Goal: Complete application form

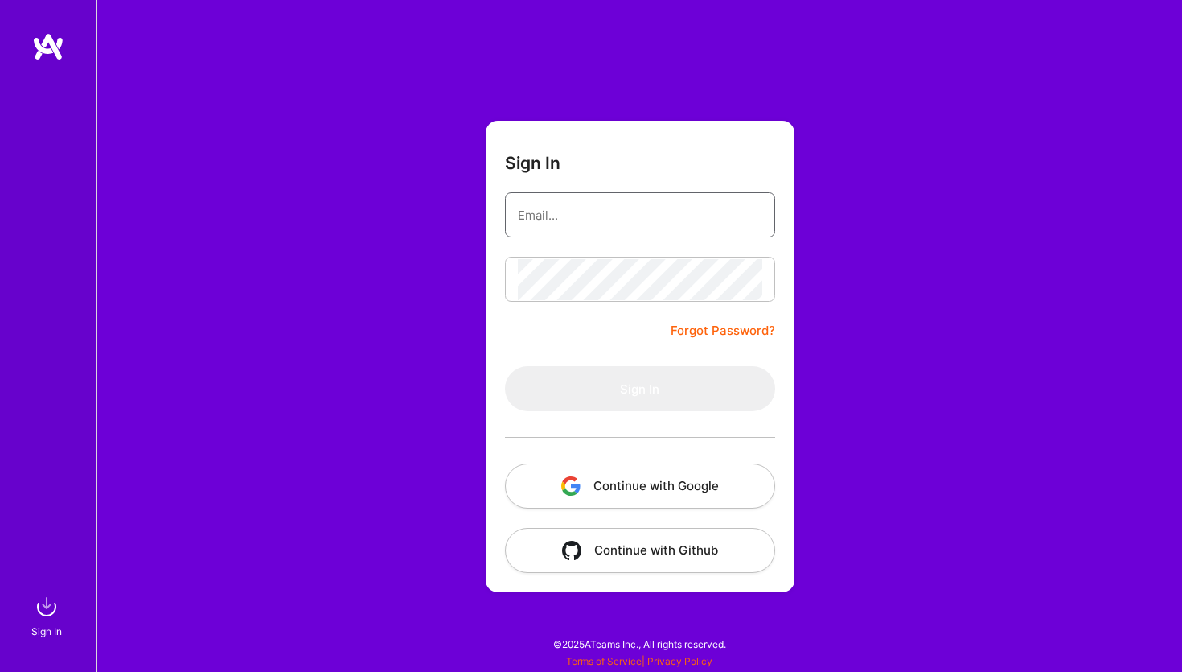
type input "[DOMAIN_NAME][EMAIL_ADDRESS][DOMAIN_NAME]"
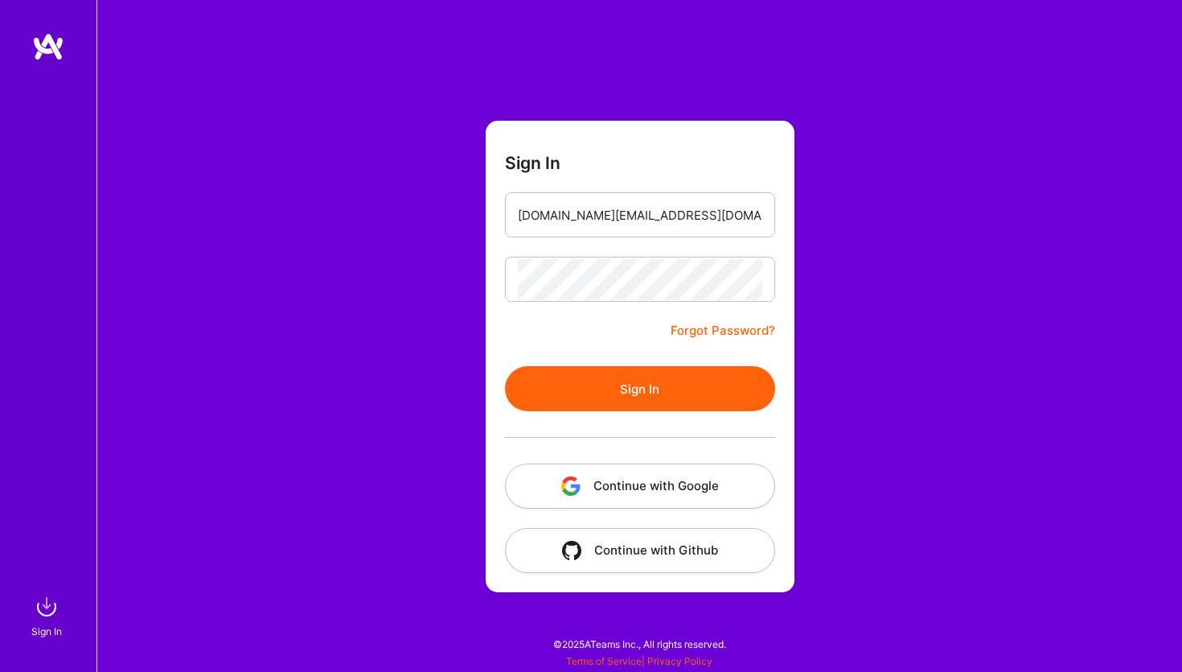
click at [554, 328] on form "Sign In [DOMAIN_NAME][EMAIL_ADDRESS][DOMAIN_NAME] Forgot Password? Sign In Cont…" at bounding box center [640, 356] width 309 height 471
click at [586, 397] on button "Sign In" at bounding box center [640, 388] width 270 height 45
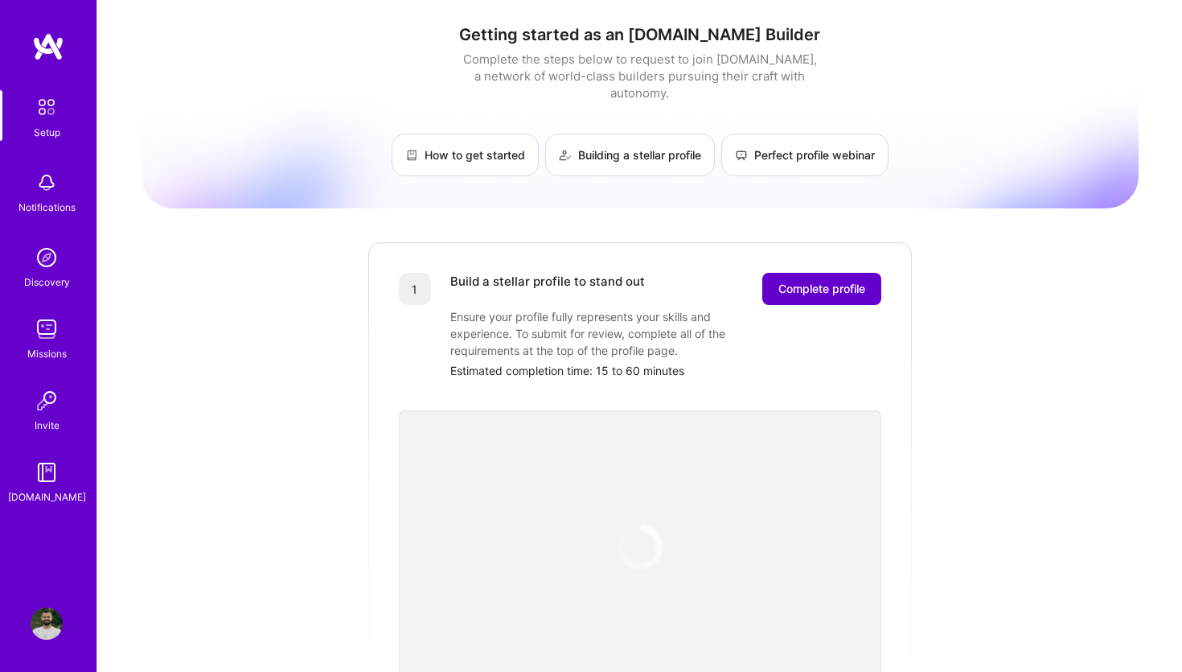
click at [829, 281] on span "Complete profile" at bounding box center [822, 289] width 87 height 16
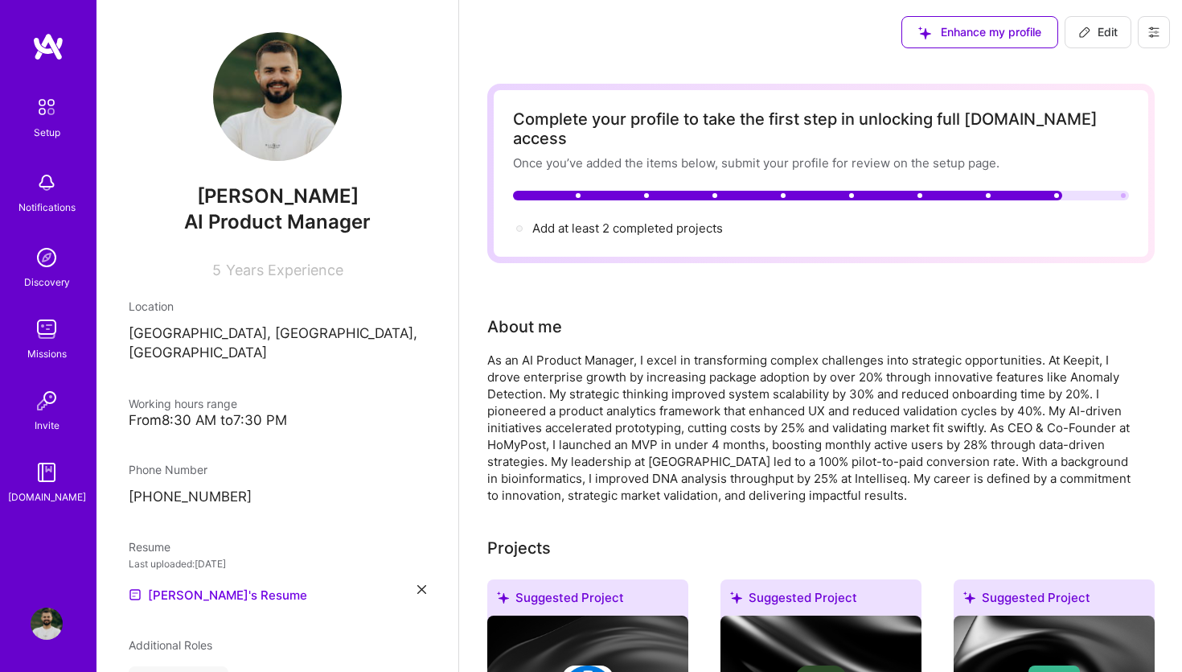
click at [1104, 35] on span "Edit" at bounding box center [1098, 32] width 39 height 16
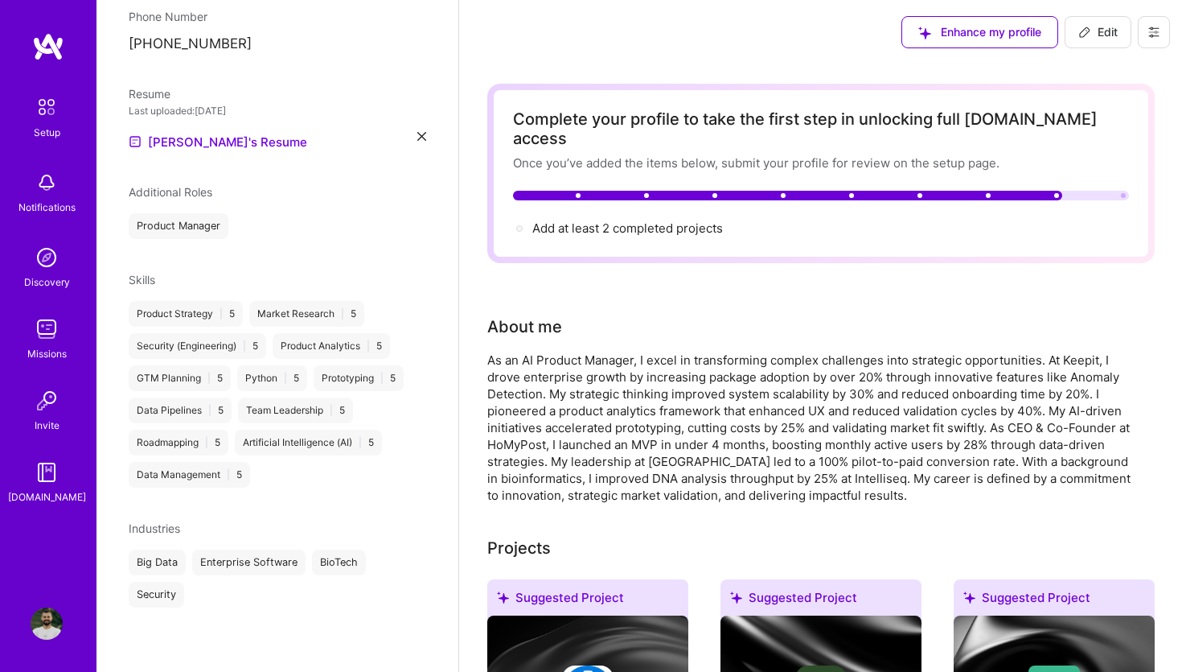
select select "PL"
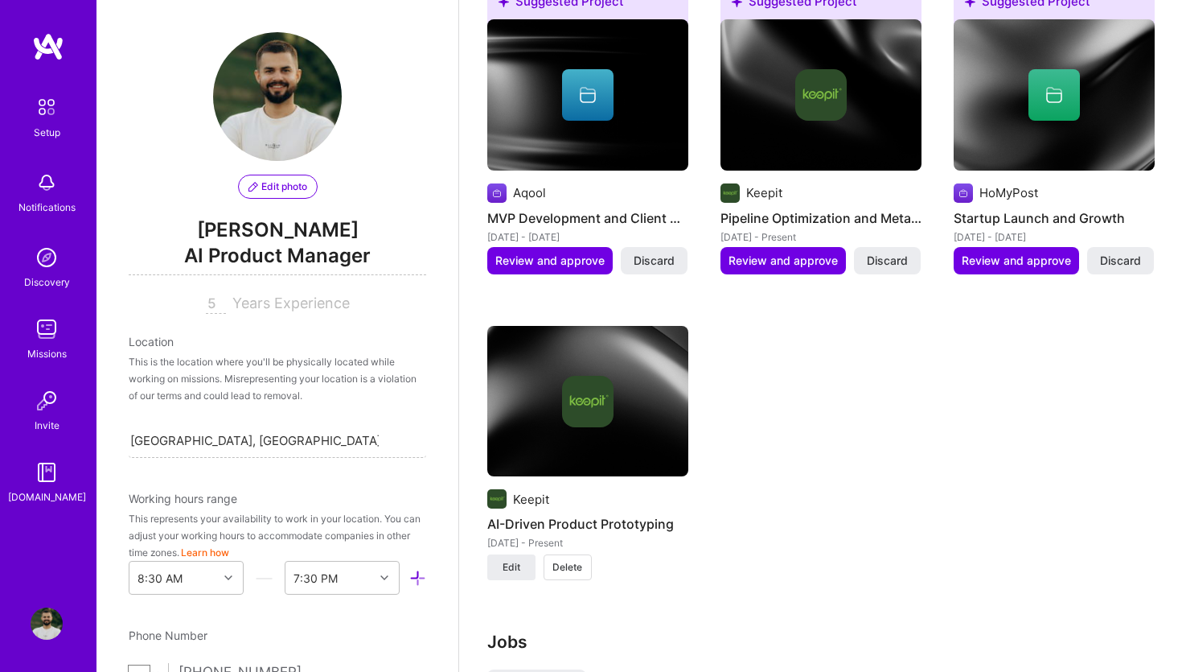
scroll to position [1732, 0]
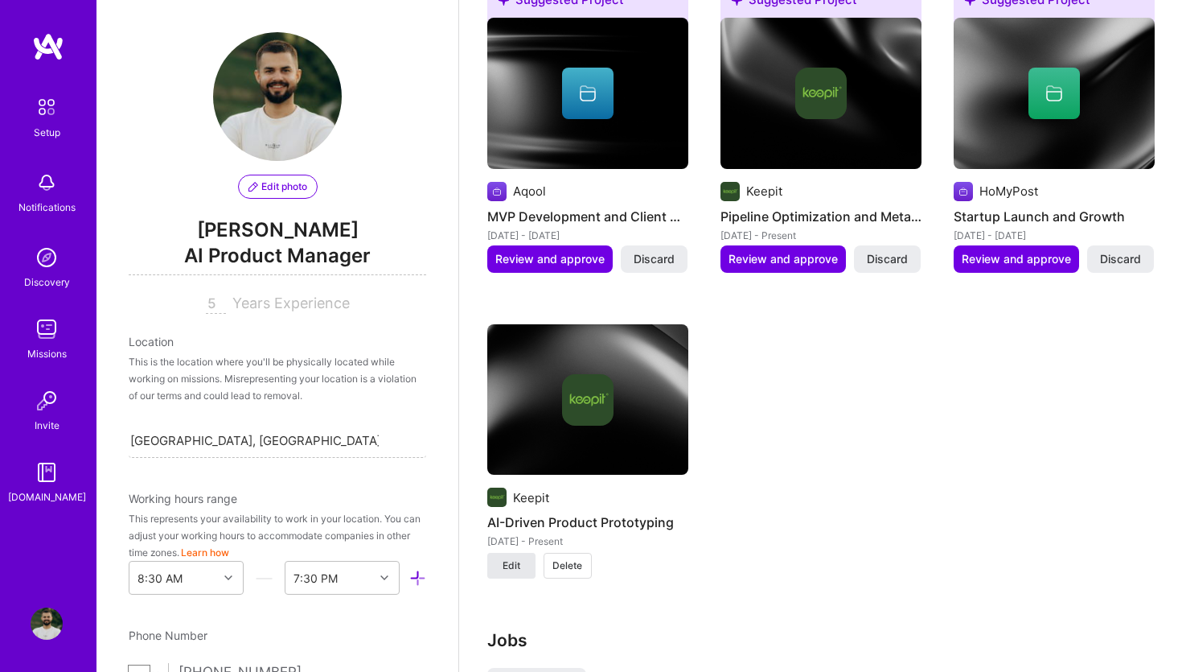
click at [525, 553] on button "Edit" at bounding box center [511, 566] width 48 height 26
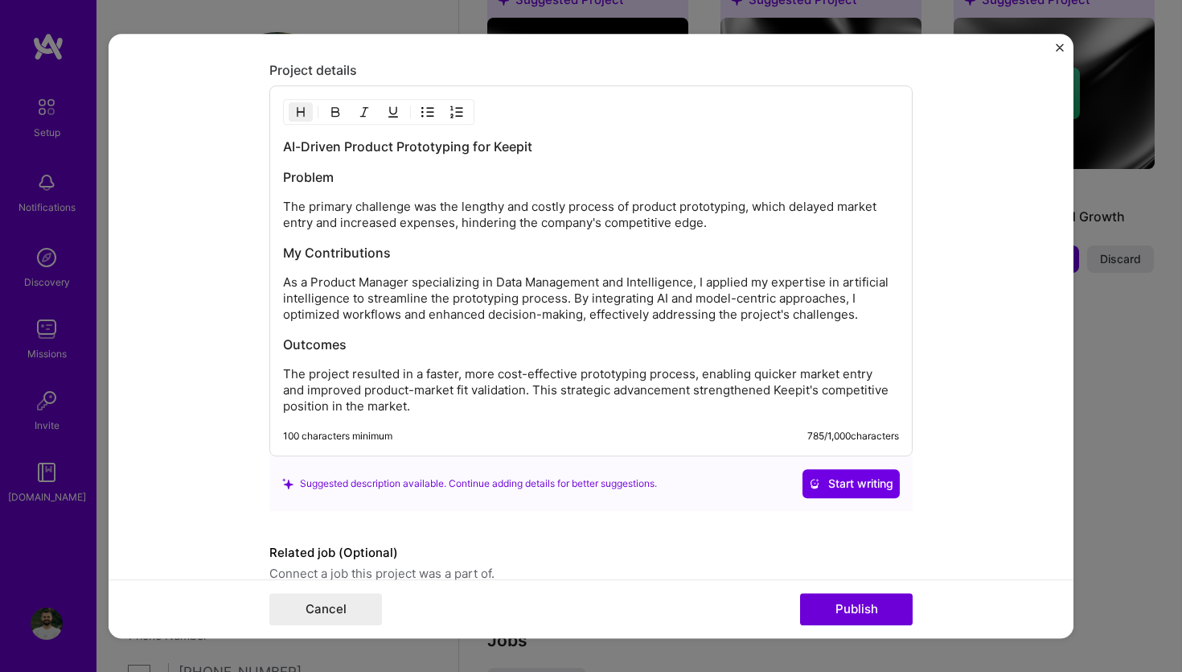
scroll to position [1441, 0]
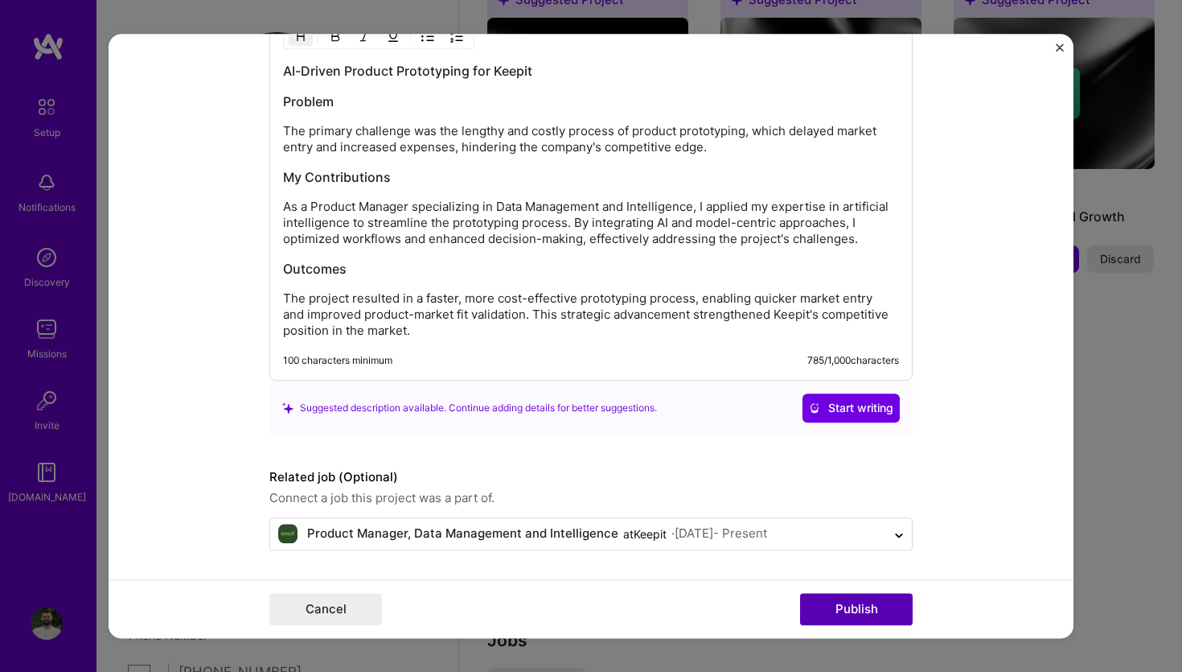
click at [840, 612] on button "Publish" at bounding box center [856, 609] width 113 height 32
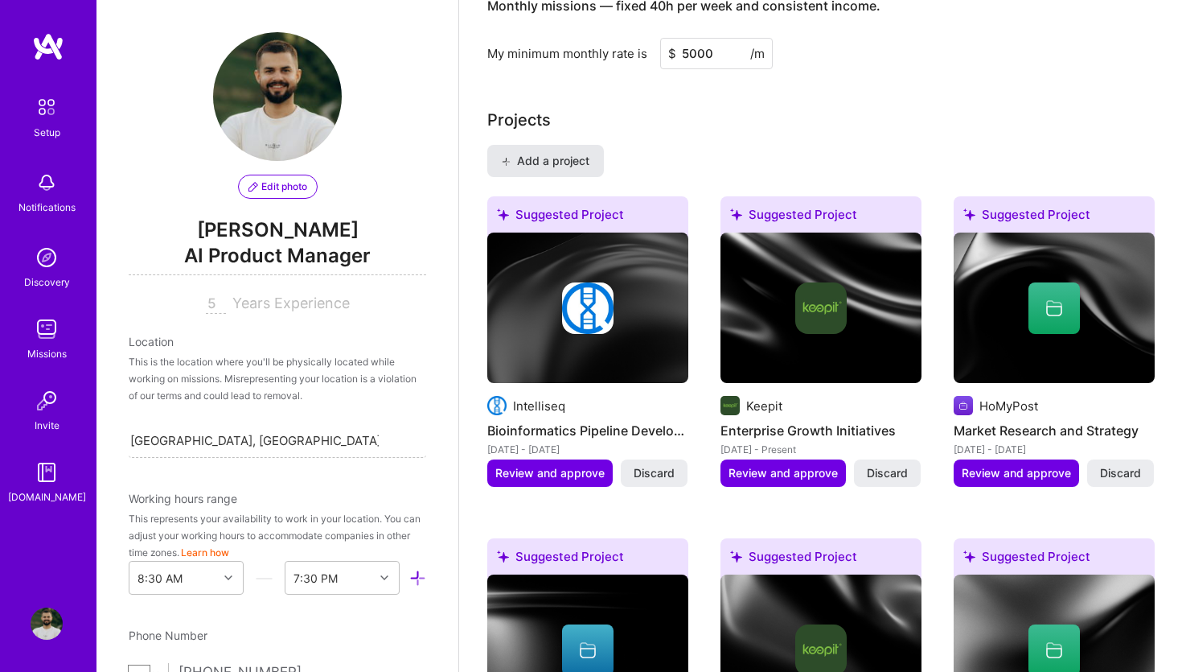
scroll to position [1175, 0]
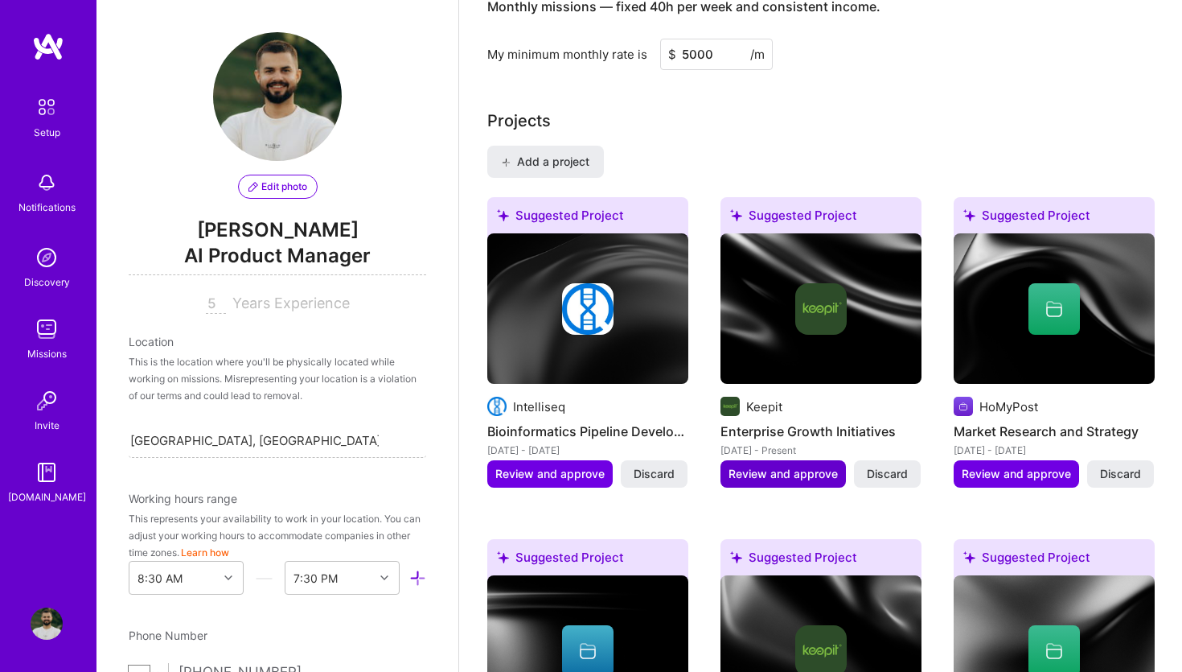
click at [767, 466] on span "Review and approve" at bounding box center [783, 474] width 109 height 16
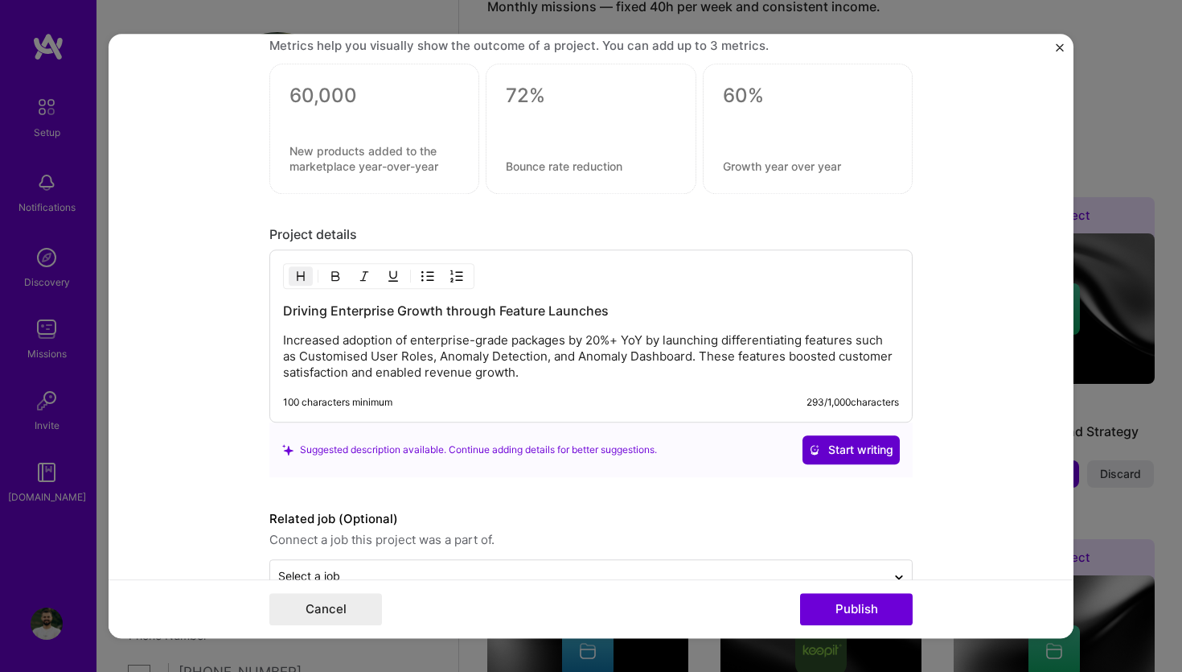
scroll to position [1264, 0]
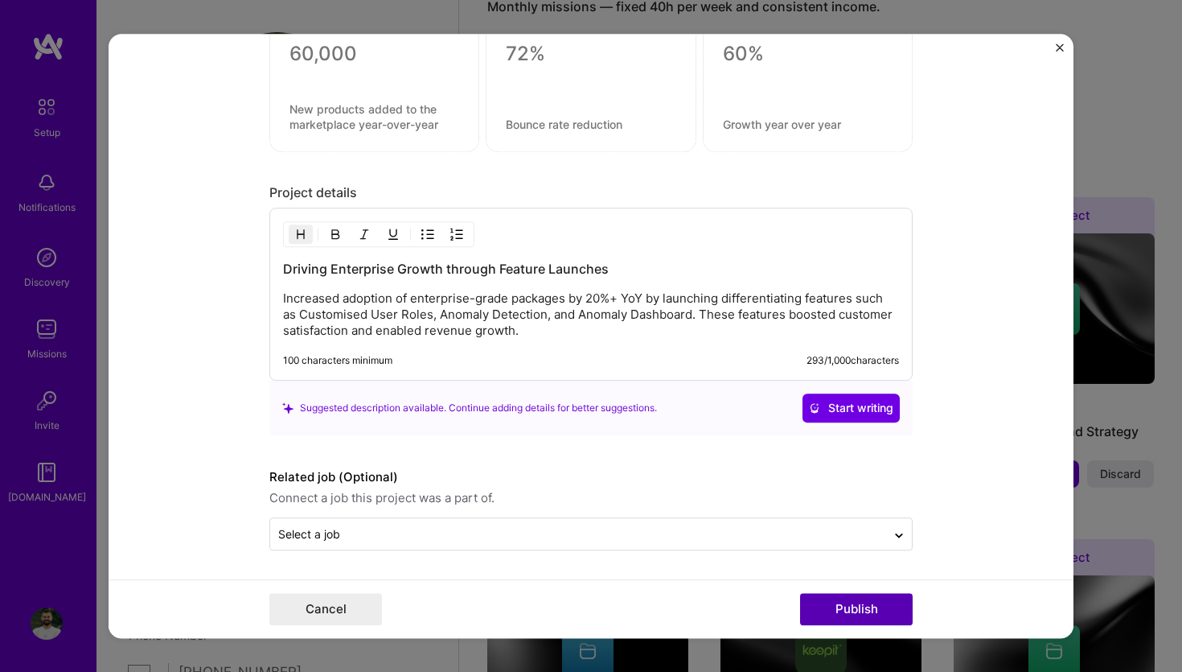
click at [848, 611] on button "Publish" at bounding box center [856, 609] width 113 height 32
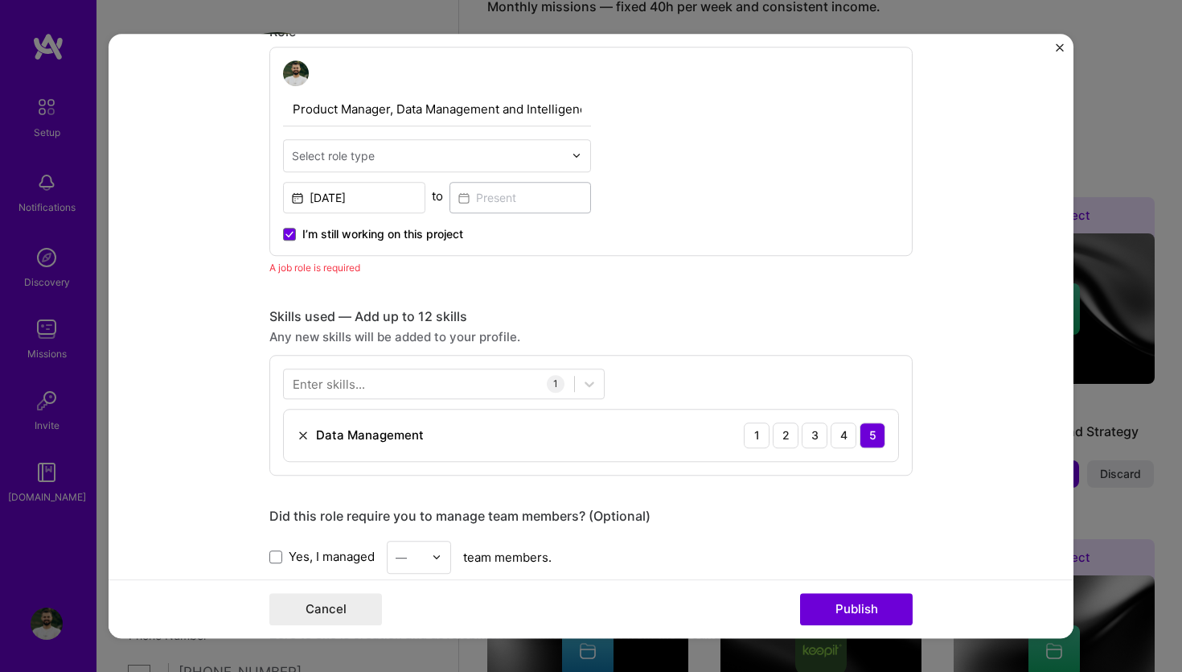
scroll to position [540, 0]
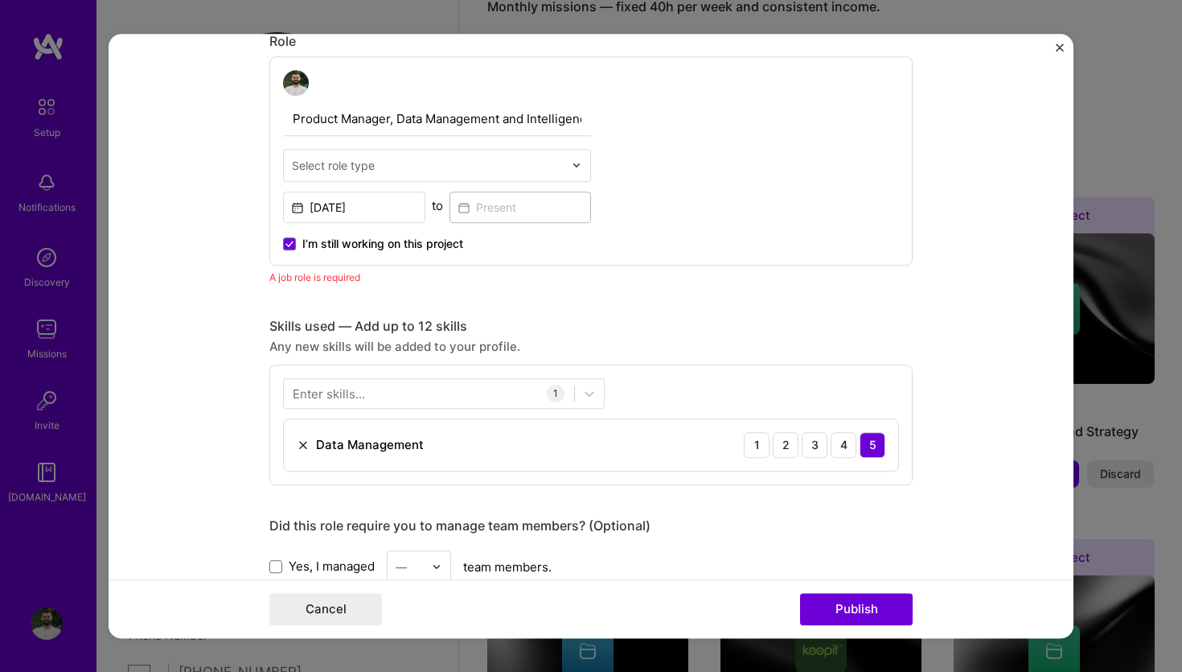
click at [333, 247] on span "I’m still working on this project" at bounding box center [382, 244] width 161 height 16
click at [0, 0] on input "I’m still working on this project" at bounding box center [0, 0] width 0 height 0
click at [333, 247] on span "I’m still working on this project" at bounding box center [382, 244] width 161 height 16
click at [0, 0] on input "I’m still working on this project" at bounding box center [0, 0] width 0 height 0
click at [333, 247] on span "I’m still working on this project" at bounding box center [382, 244] width 161 height 16
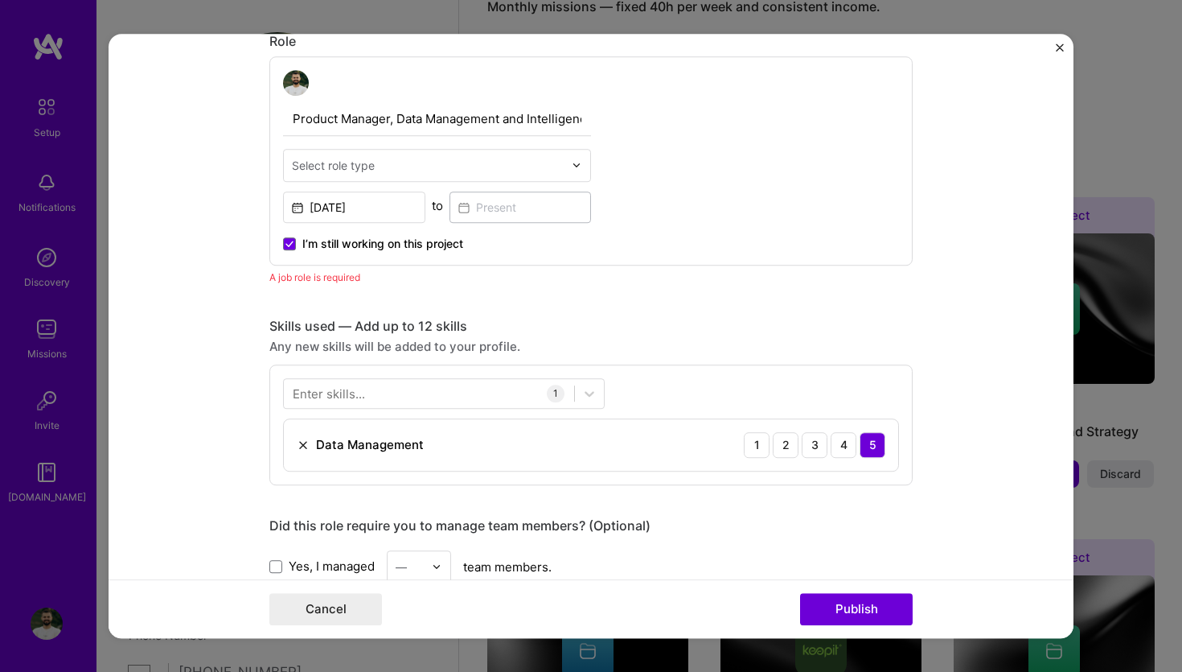
click at [0, 0] on input "I’m still working on this project" at bounding box center [0, 0] width 0 height 0
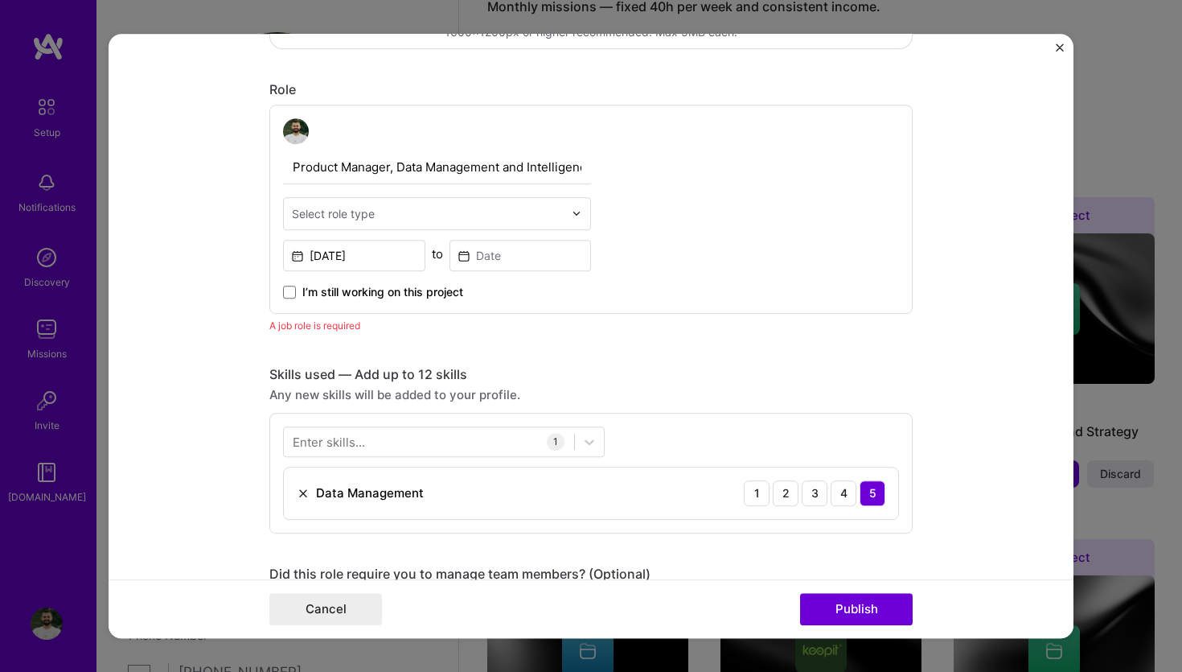
click at [425, 223] on div at bounding box center [428, 213] width 272 height 20
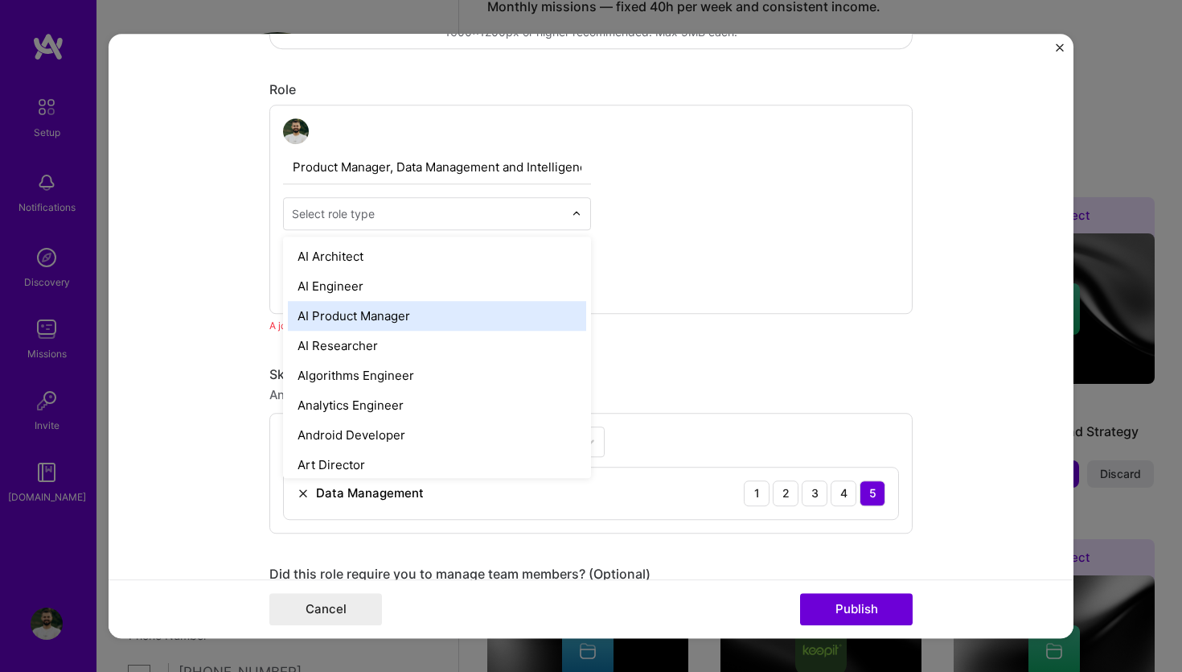
click at [385, 313] on div "AI Product Manager" at bounding box center [437, 316] width 298 height 30
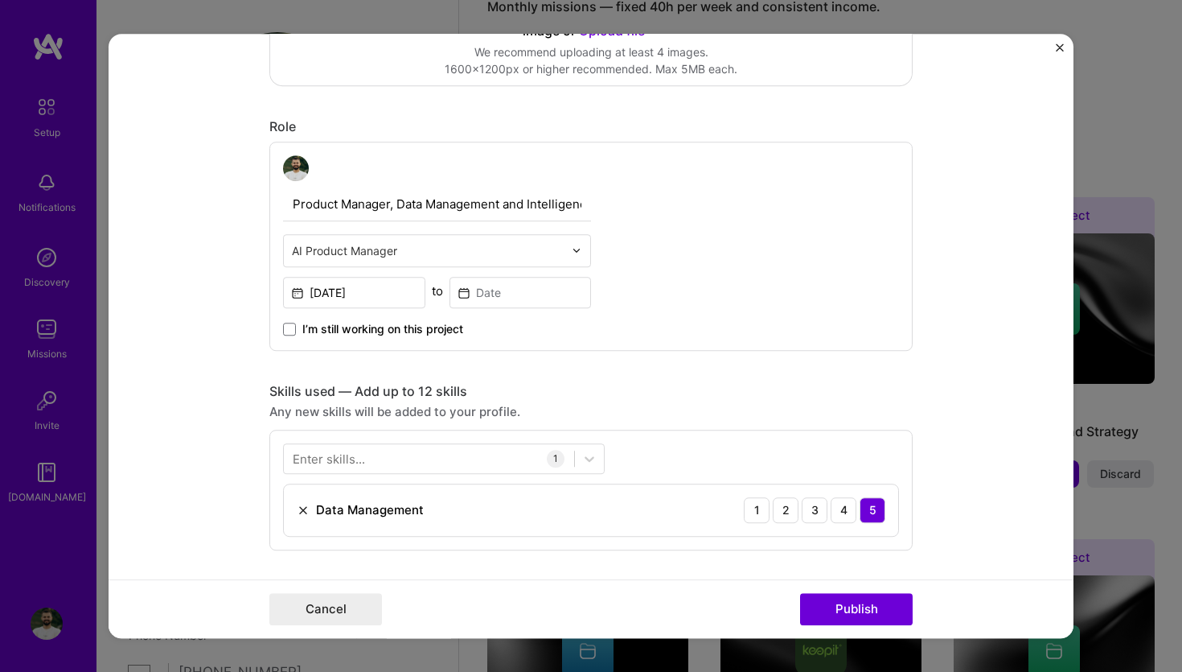
scroll to position [454, 0]
click at [850, 603] on button "Publish" at bounding box center [856, 609] width 113 height 32
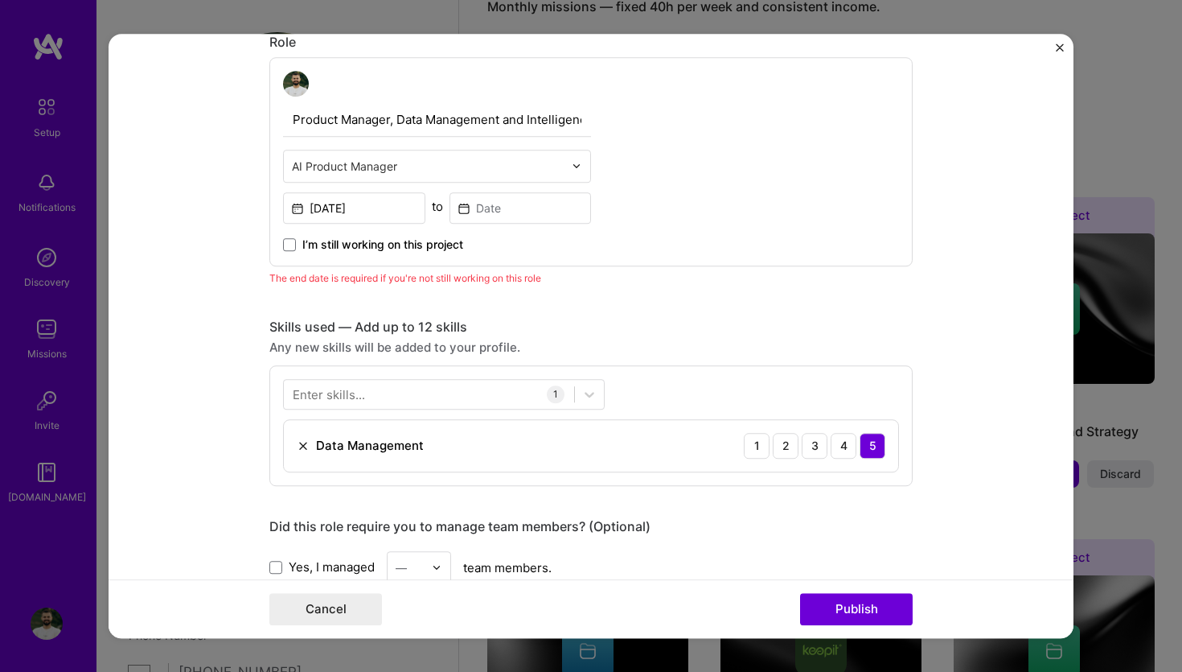
scroll to position [540, 0]
click at [477, 211] on input at bounding box center [521, 206] width 142 height 31
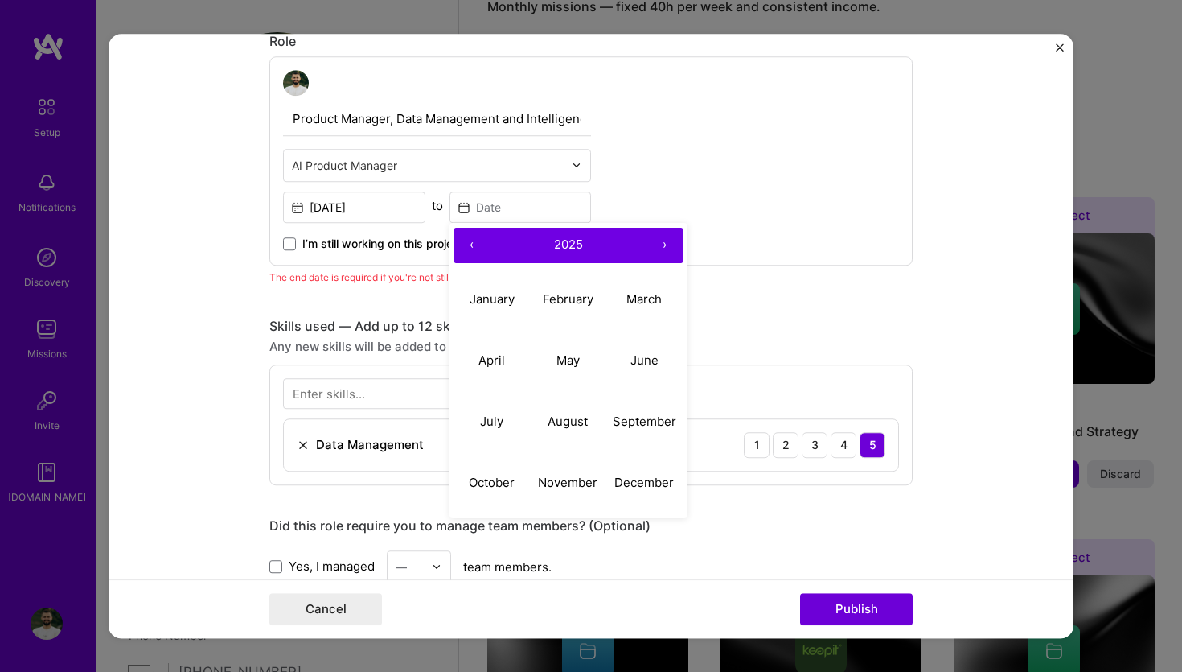
click at [337, 247] on span "I’m still working on this project" at bounding box center [382, 244] width 161 height 16
click at [0, 0] on input "I’m still working on this project" at bounding box center [0, 0] width 0 height 0
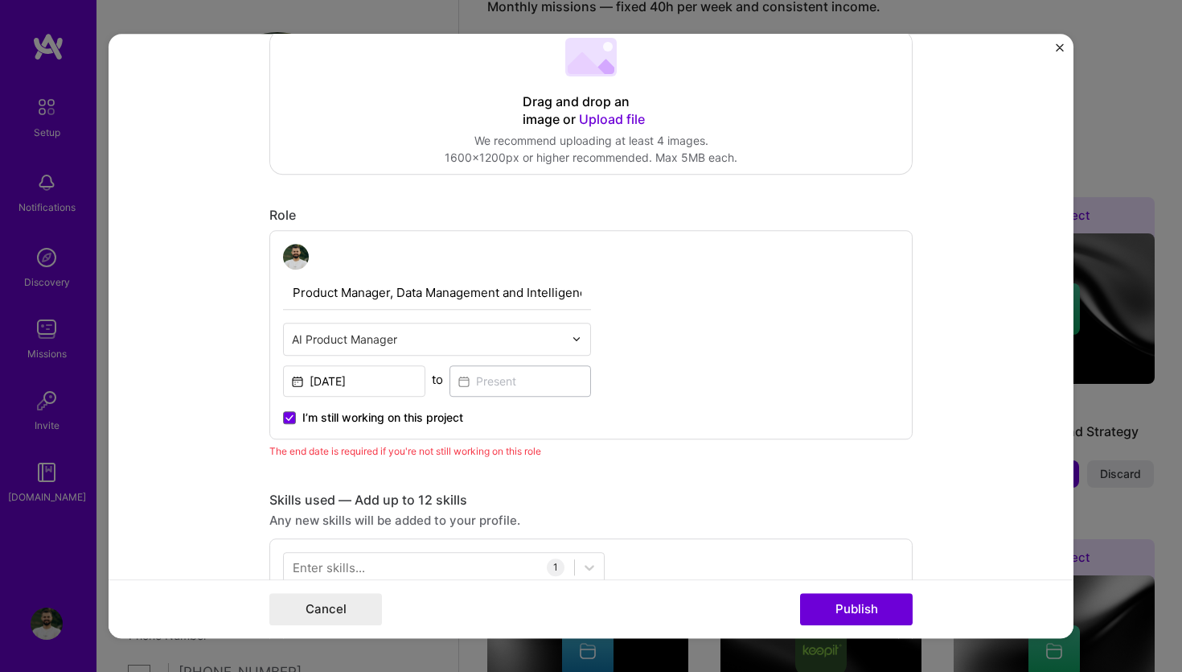
scroll to position [411, 0]
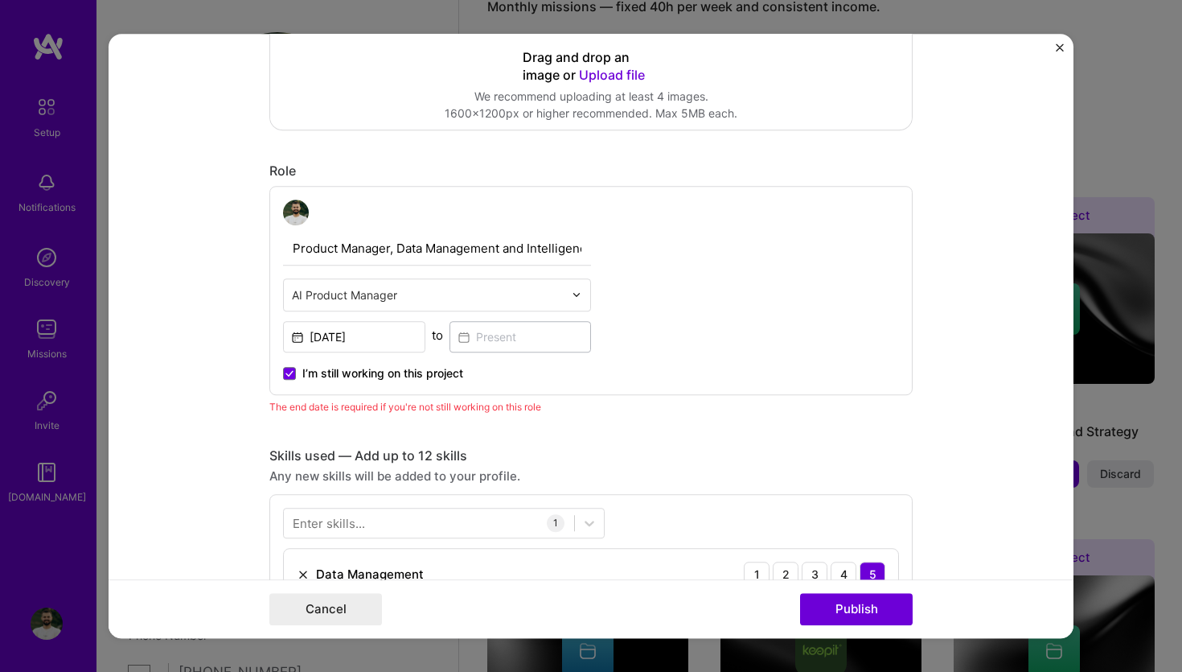
click at [385, 375] on span "I’m still working on this project" at bounding box center [382, 373] width 161 height 16
click at [0, 0] on input "I’m still working on this project" at bounding box center [0, 0] width 0 height 0
click at [545, 325] on input at bounding box center [521, 336] width 142 height 31
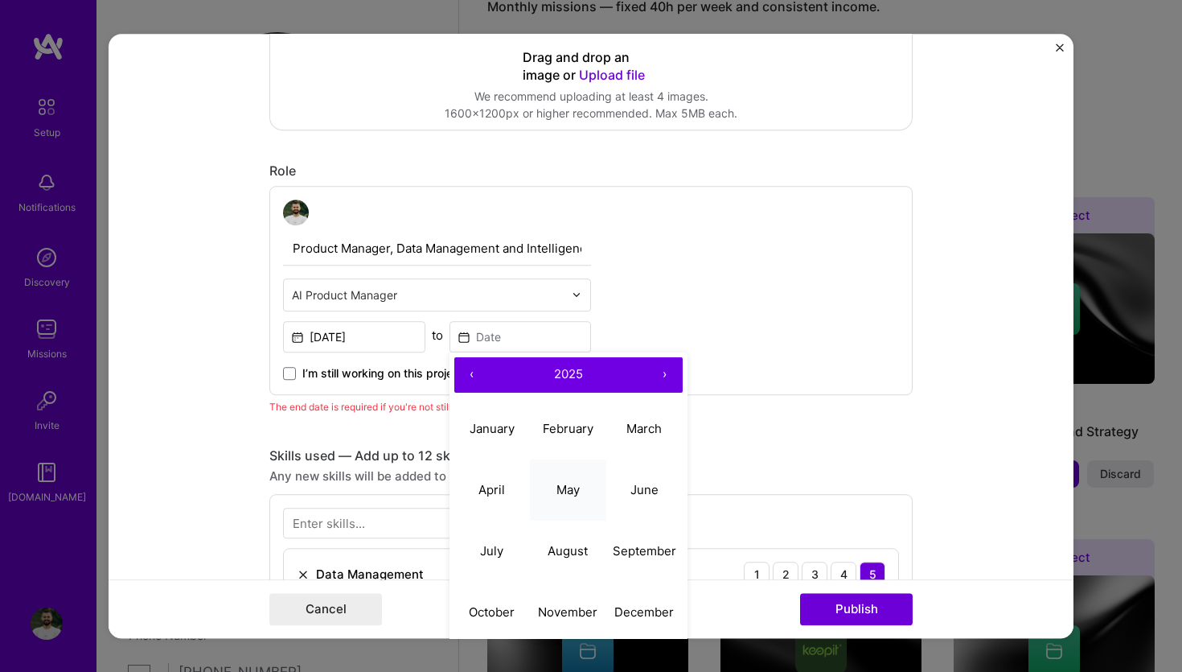
click at [572, 481] on button "May" at bounding box center [568, 489] width 76 height 61
type input "[DATE]"
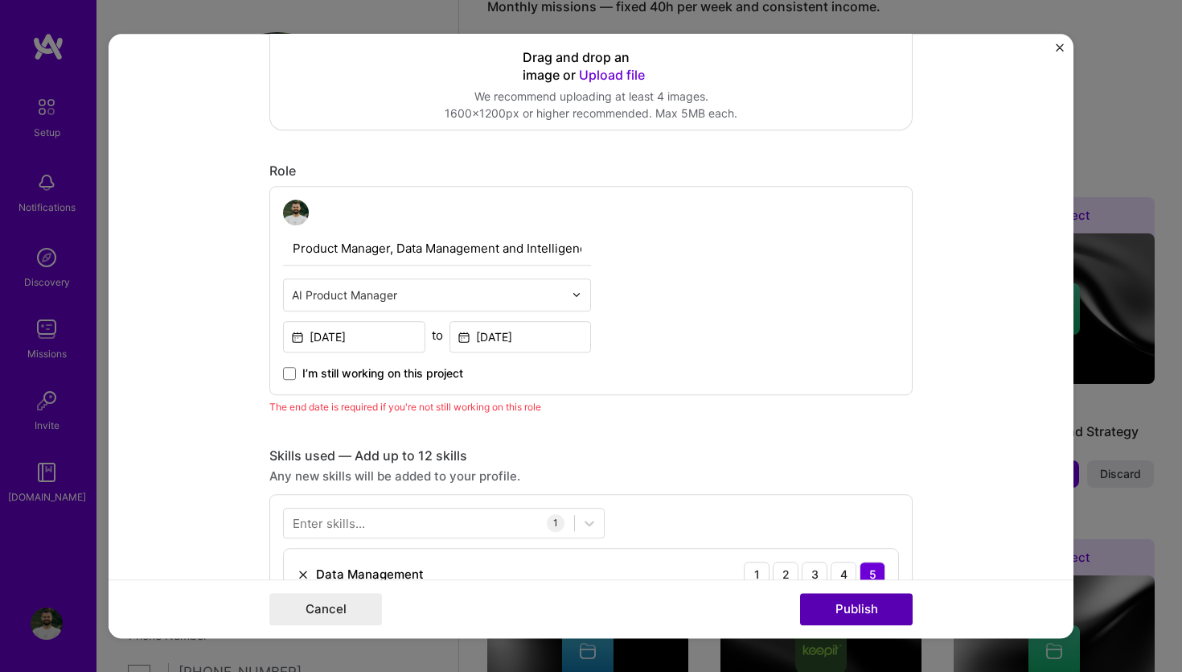
click at [842, 610] on button "Publish" at bounding box center [856, 609] width 113 height 32
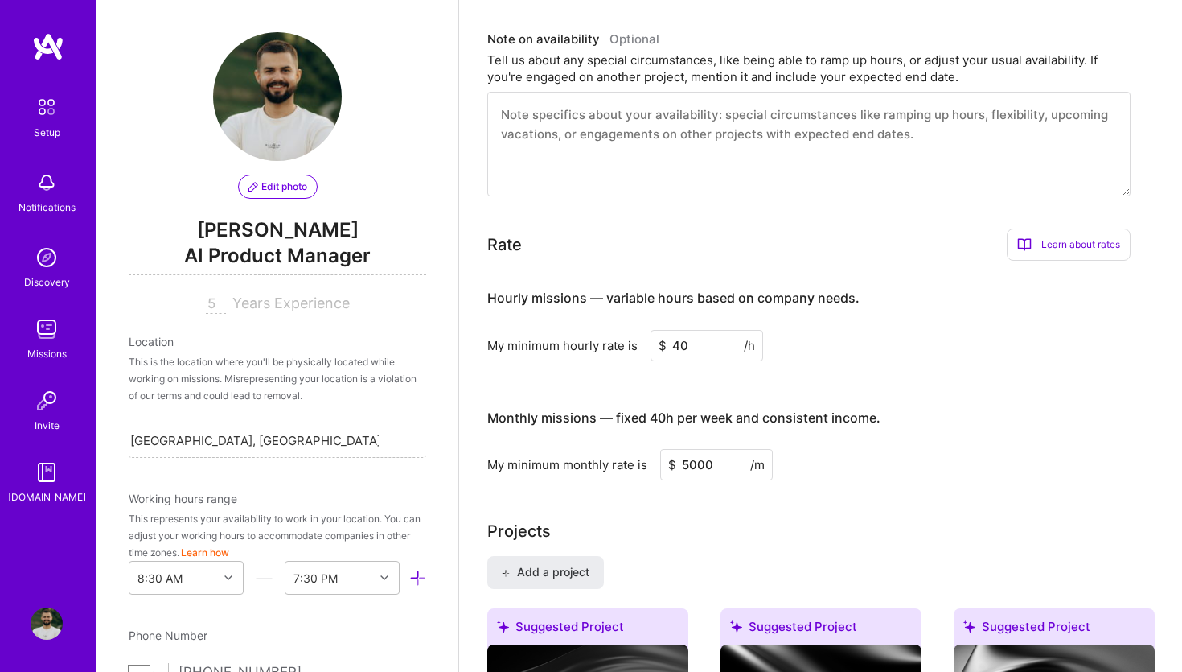
scroll to position [727, 0]
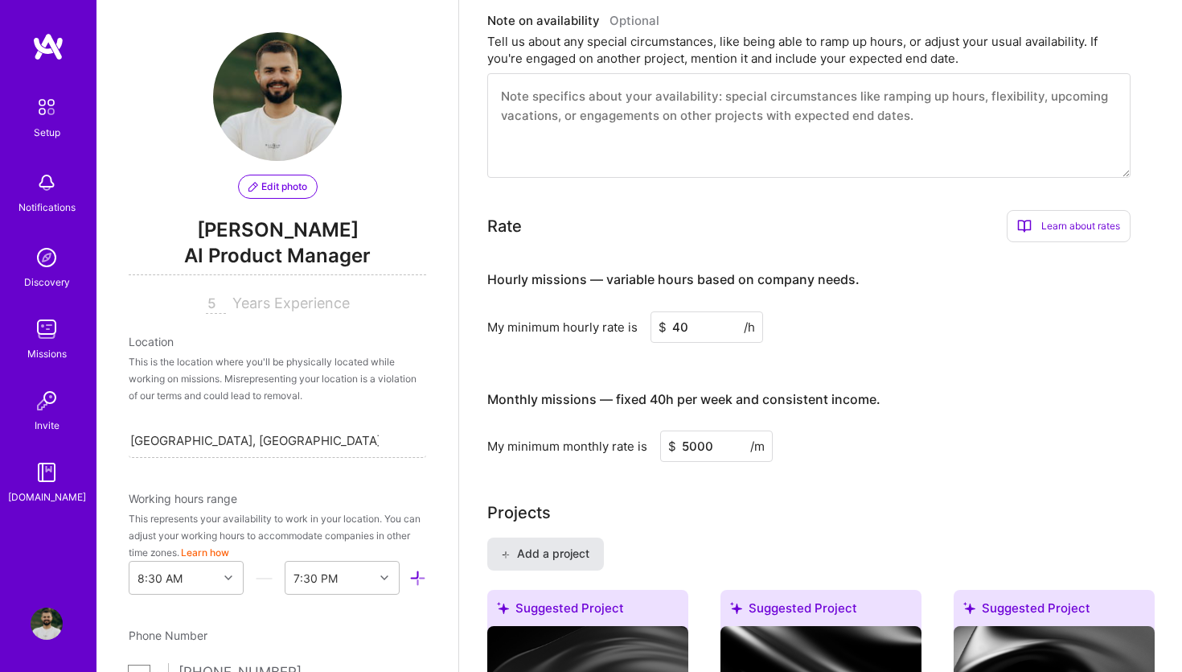
click at [577, 544] on button "Add a project" at bounding box center [545, 553] width 117 height 32
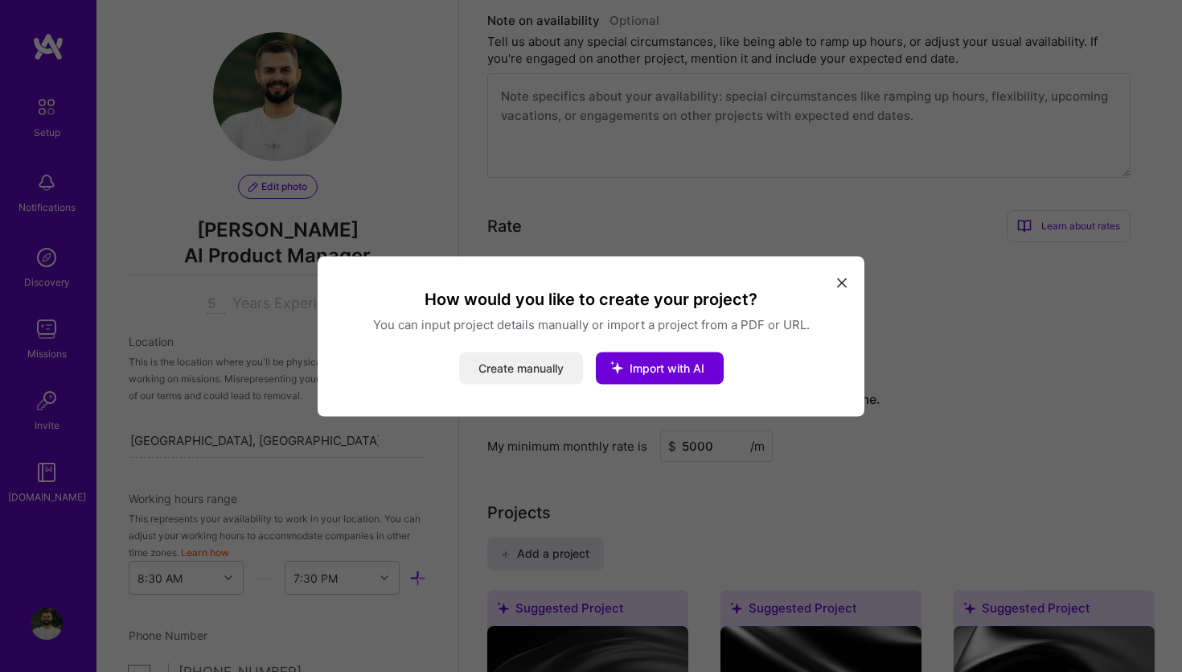
click at [535, 379] on button "Create manually" at bounding box center [521, 367] width 124 height 32
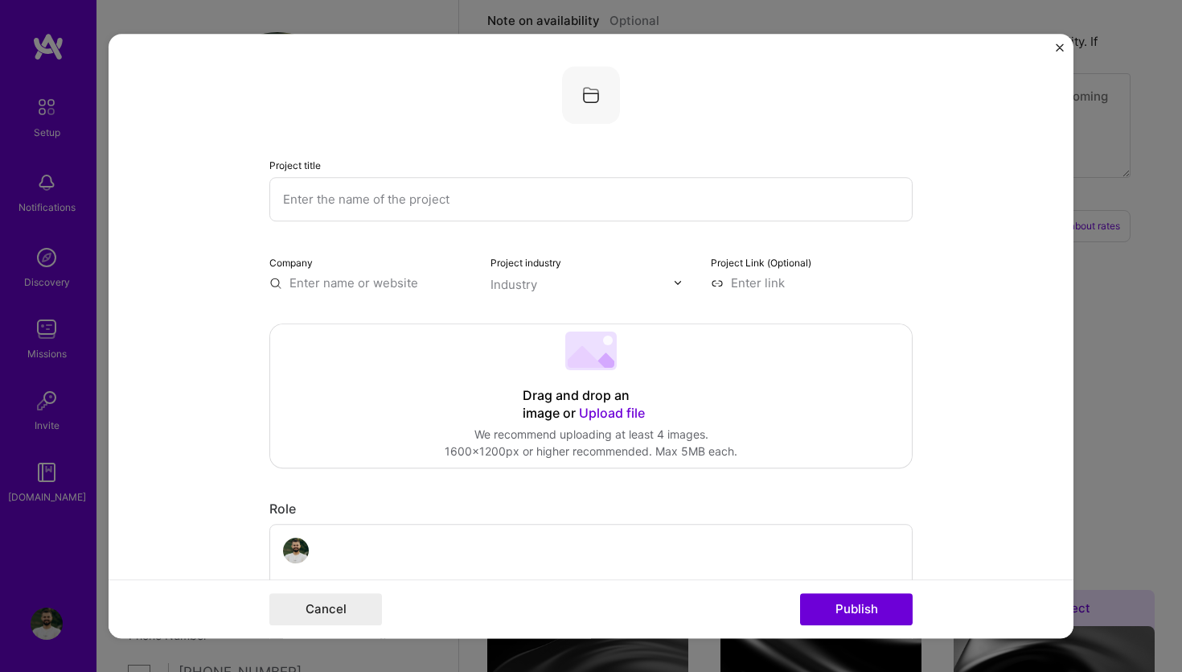
click at [378, 189] on input "text" at bounding box center [590, 199] width 643 height 44
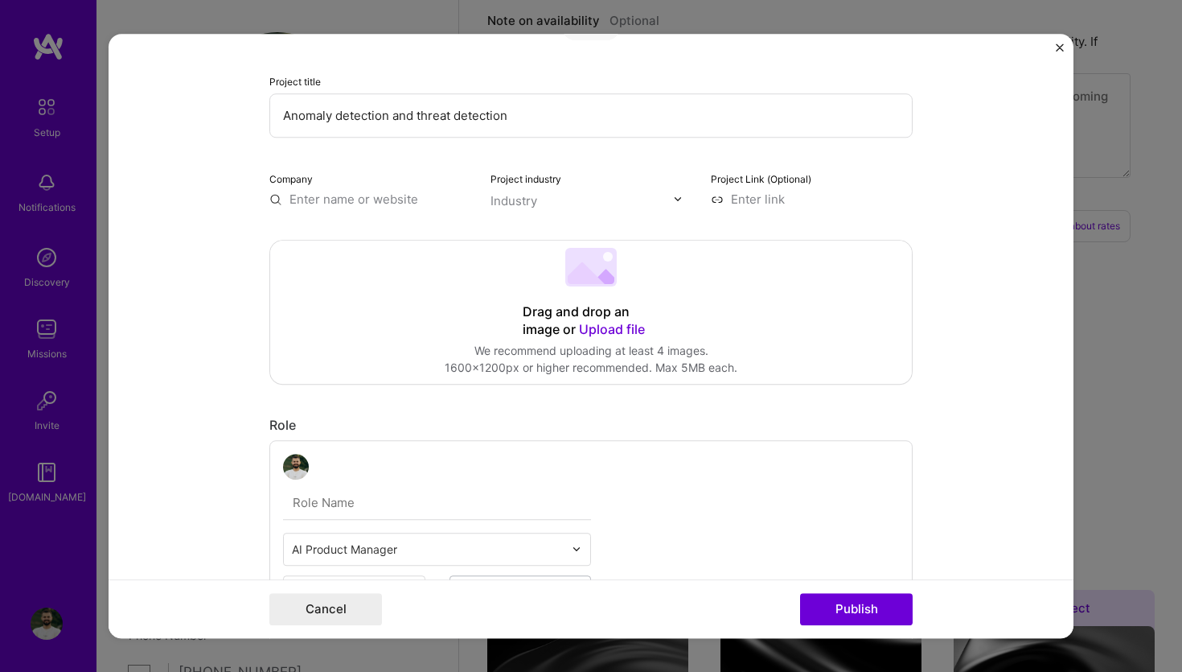
scroll to position [80, 0]
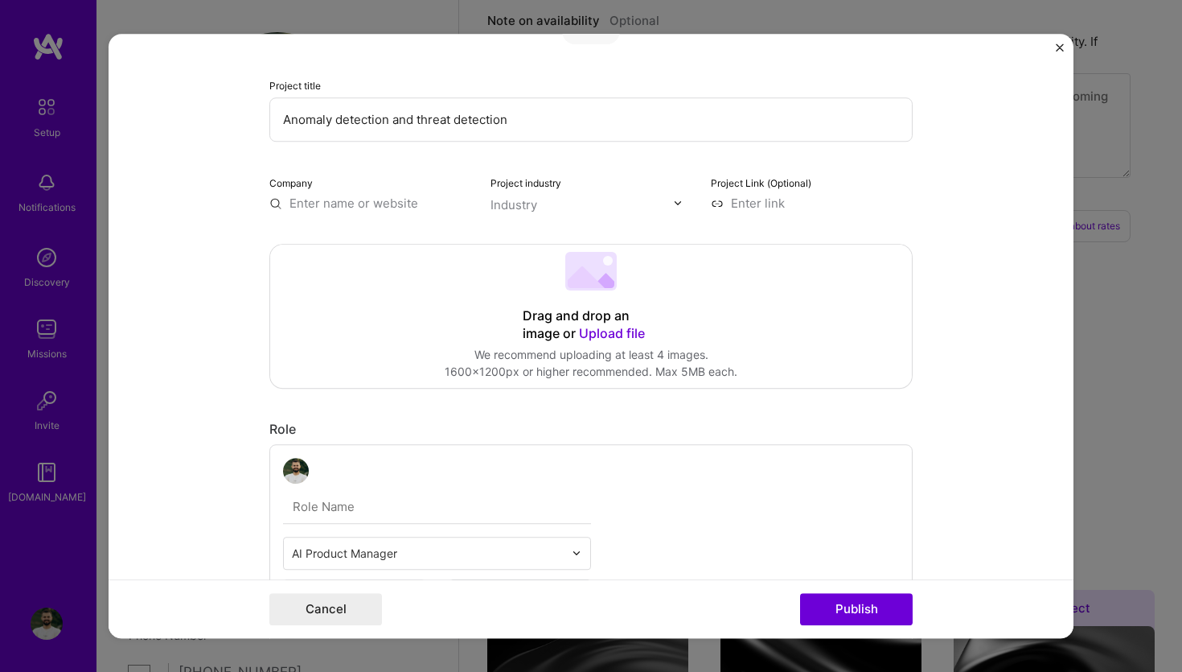
drag, startPoint x: 558, startPoint y: 124, endPoint x: 239, endPoint y: 108, distance: 319.7
click at [239, 108] on form "Project title Anomaly detection and threat detection Company Project industry I…" at bounding box center [591, 336] width 965 height 605
type input "Anomaly detection and threat detection"
click at [565, 322] on div "Drag and drop an image or Upload file" at bounding box center [591, 324] width 137 height 35
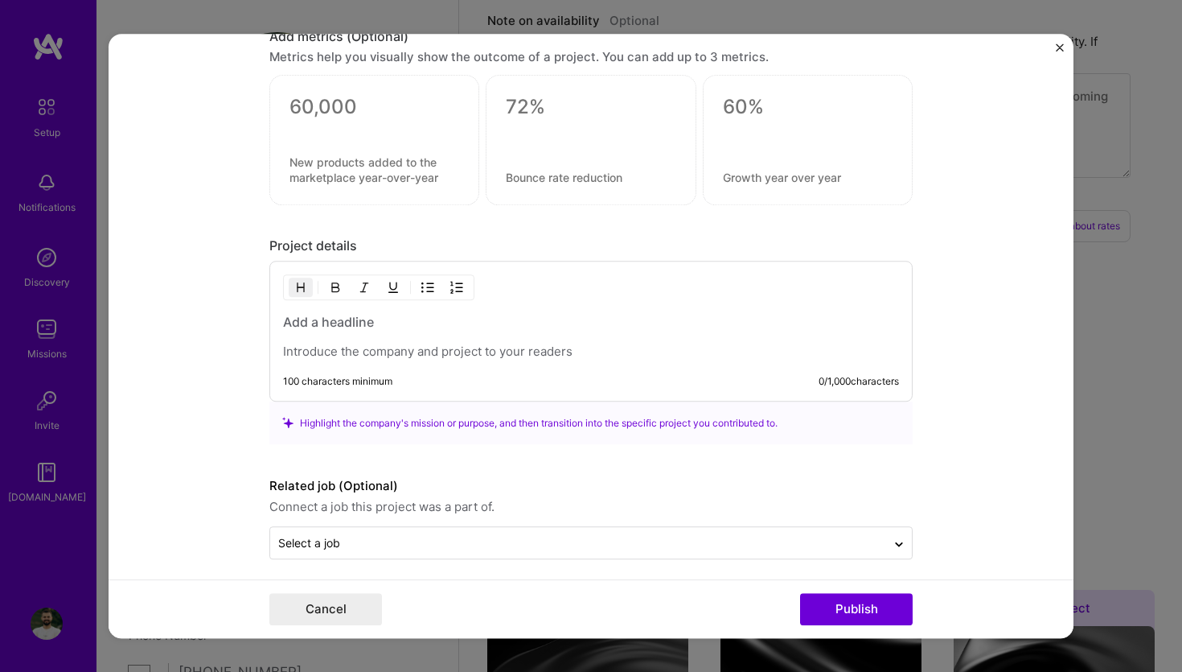
scroll to position [1075, 0]
click at [339, 330] on h3 at bounding box center [591, 321] width 616 height 18
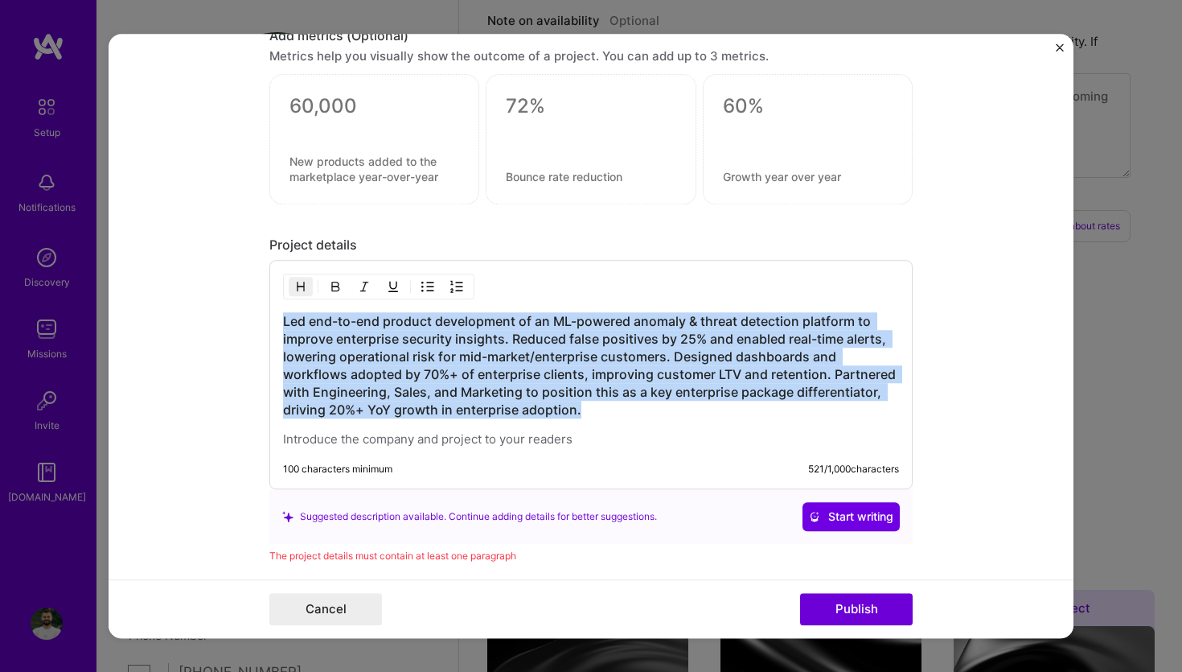
drag, startPoint x: 632, startPoint y: 417, endPoint x: 243, endPoint y: 298, distance: 407.1
click at [243, 298] on form "Project title Anomaly detection and threat detection Company Project industry I…" at bounding box center [591, 336] width 965 height 605
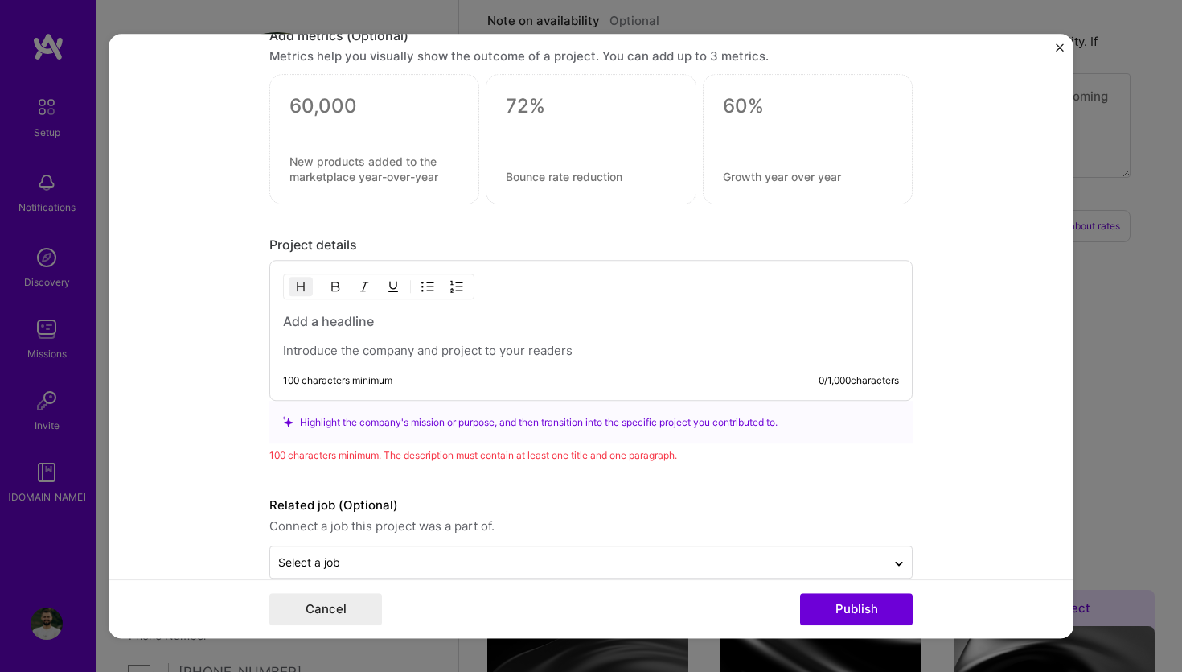
click at [329, 362] on div "100 characters minimum 0 / 1,000 characters" at bounding box center [590, 330] width 643 height 141
click at [333, 359] on p at bounding box center [591, 351] width 616 height 16
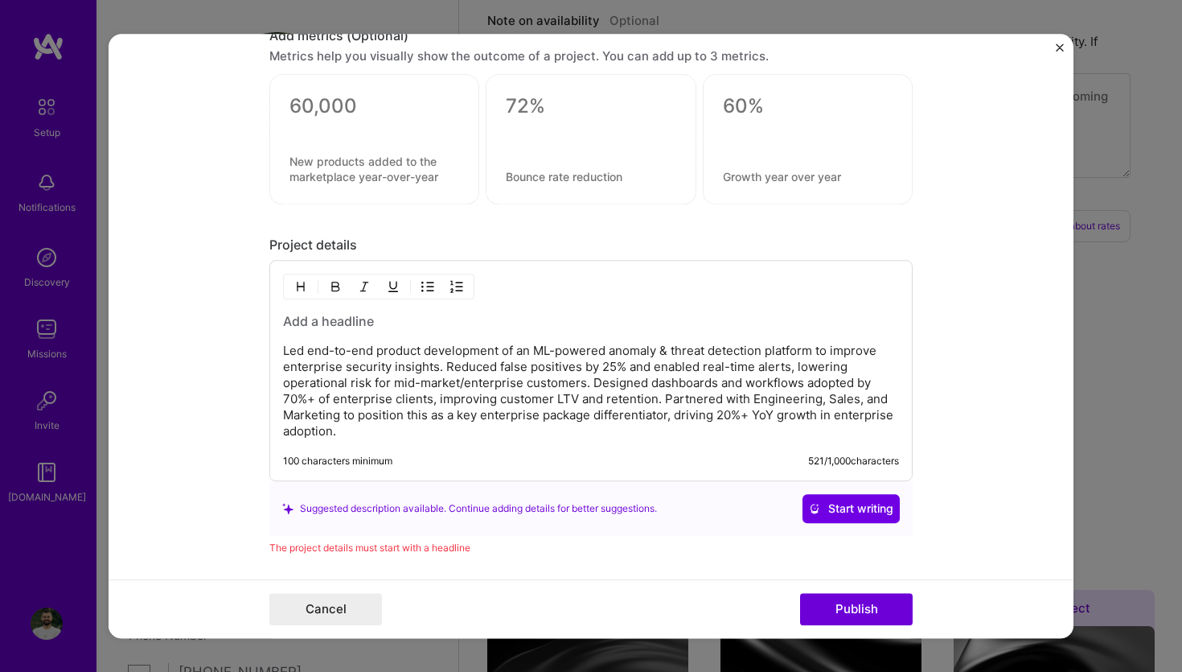
click at [350, 320] on h3 at bounding box center [591, 321] width 616 height 18
click at [364, 321] on h3 "Achivements:" at bounding box center [591, 321] width 616 height 18
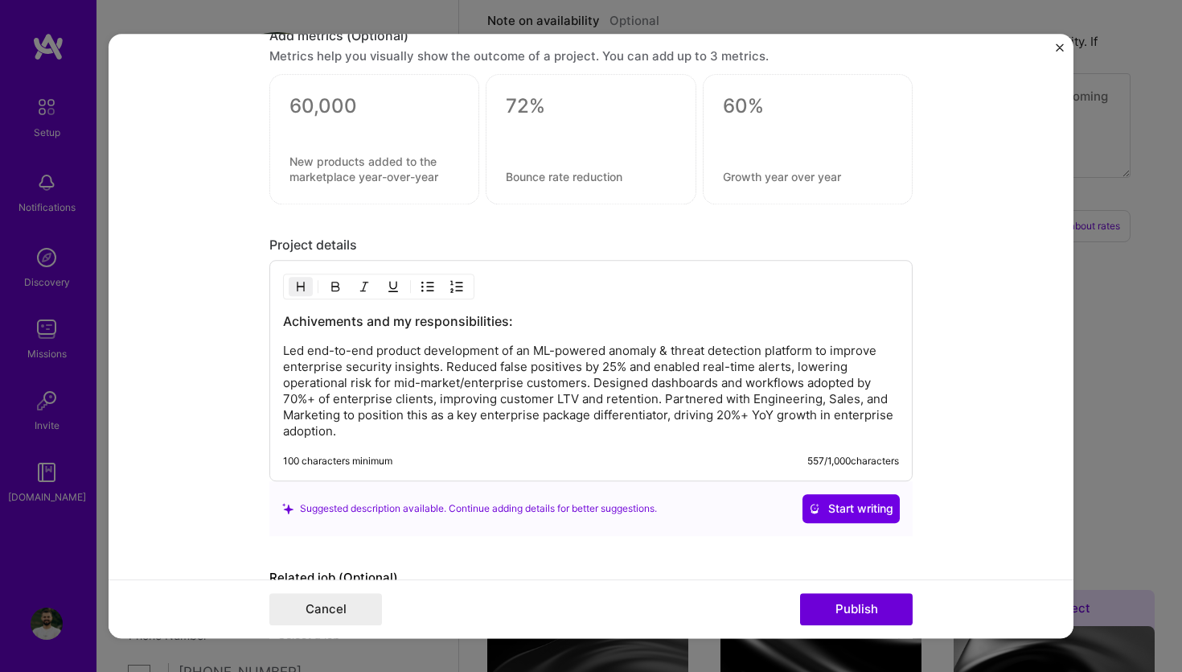
click at [279, 351] on div "Achivements and my responsibilities: Led end-to-end product development of an M…" at bounding box center [590, 370] width 643 height 221
click at [285, 352] on p "Led end-to-end product development of an ML-powered anomaly & threat detection …" at bounding box center [591, 391] width 616 height 97
click at [427, 287] on img "button" at bounding box center [427, 286] width 13 height 13
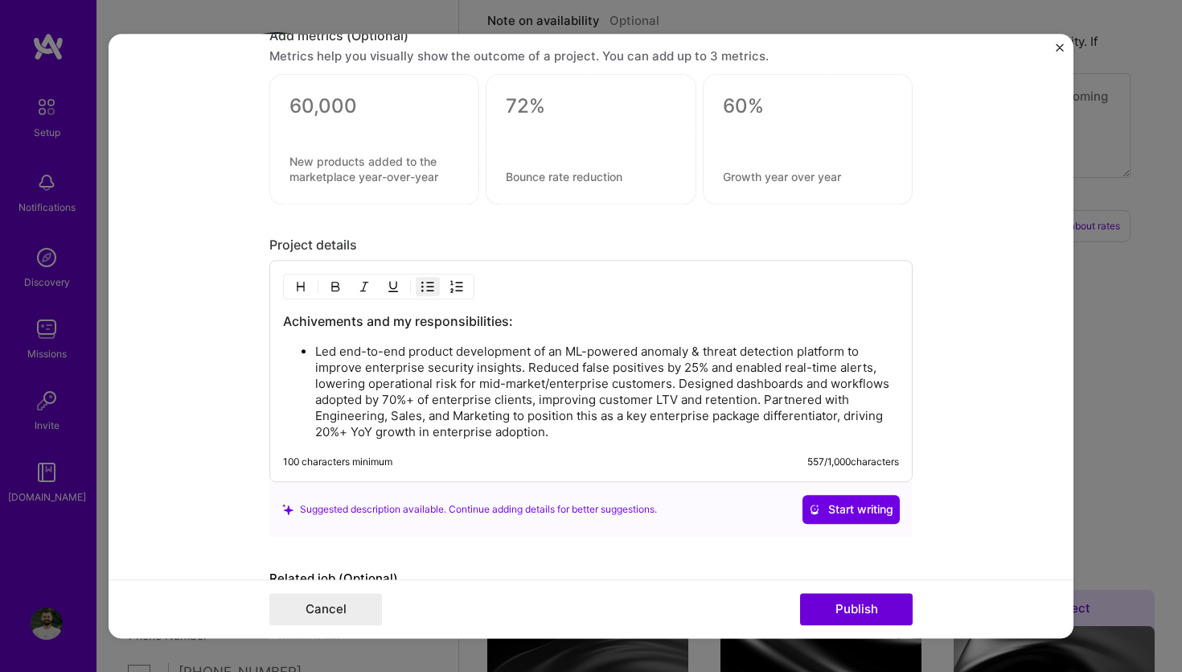
click at [525, 369] on p "Led end-to-end product development of an ML-powered anomaly & threat detection …" at bounding box center [607, 391] width 584 height 97
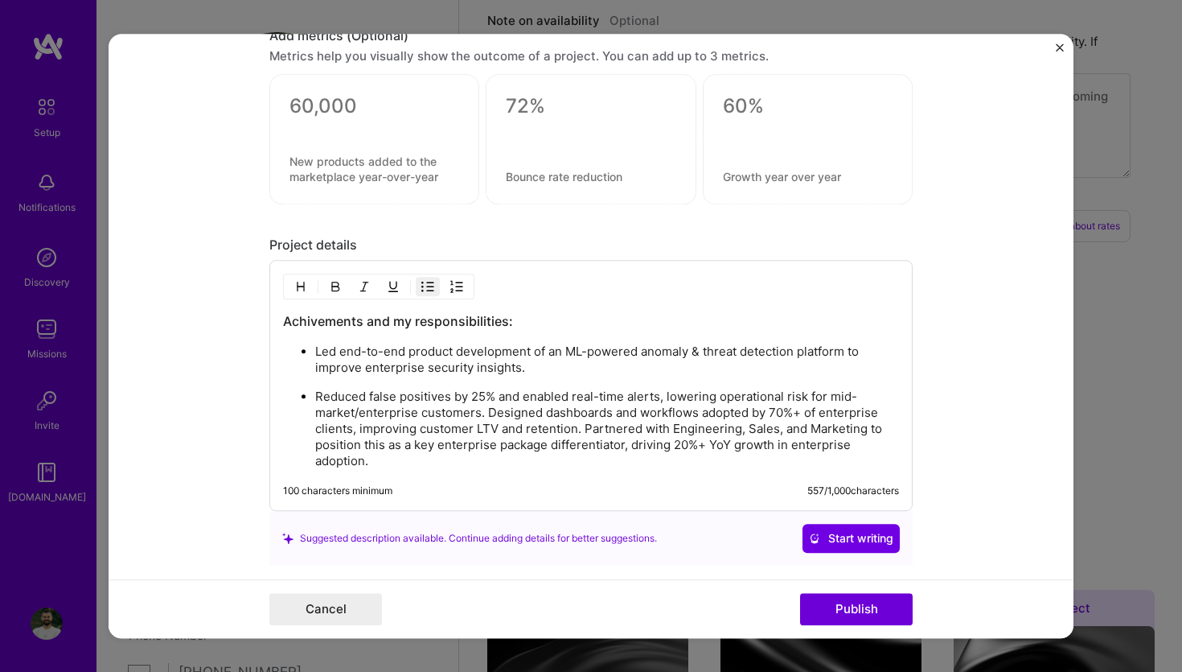
click at [487, 413] on p "Reduced false positives by 25% and enabled real-time alerts, lowering operation…" at bounding box center [607, 428] width 584 height 80
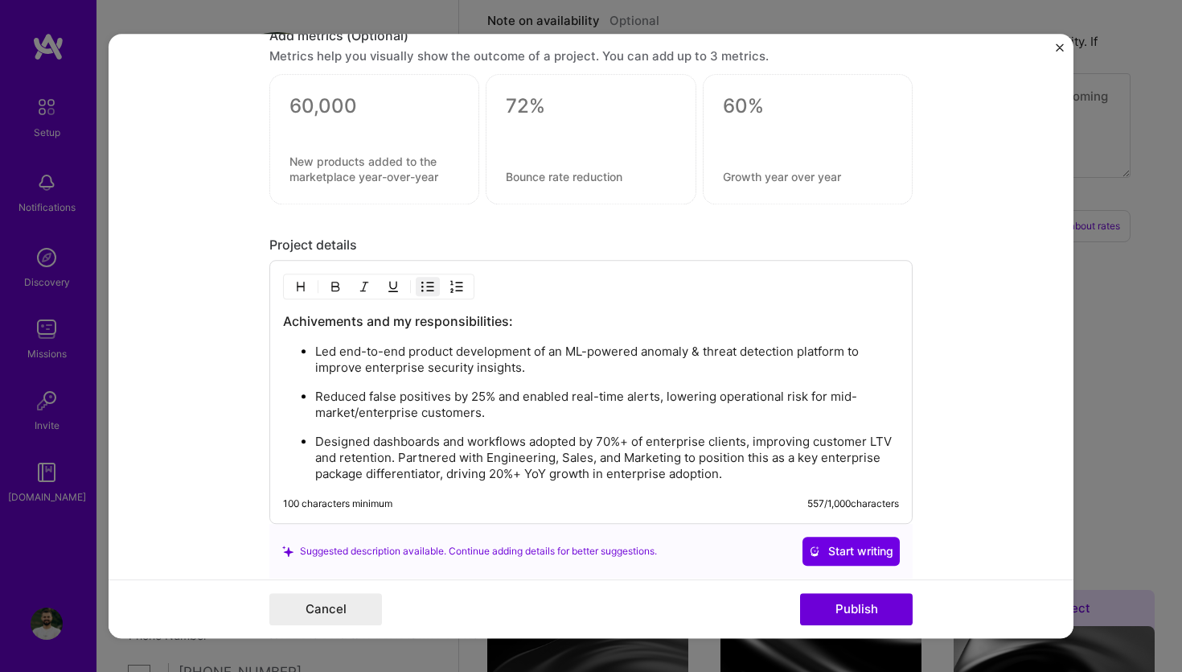
click at [401, 459] on p "Designed dashboards and workflows adopted by 70%+ of enterprise clients, improv…" at bounding box center [607, 458] width 584 height 48
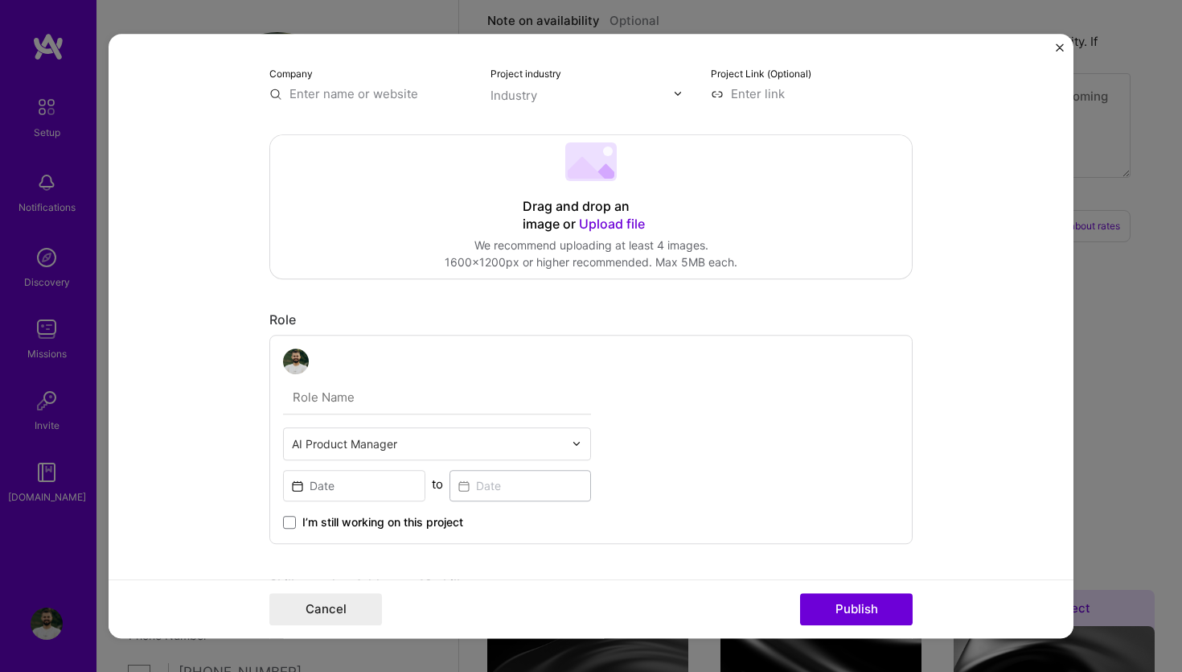
scroll to position [191, 0]
click at [370, 391] on input "text" at bounding box center [437, 395] width 308 height 34
click at [651, 356] on div "AI Product Manager to I’m still working on this project" at bounding box center [590, 436] width 643 height 209
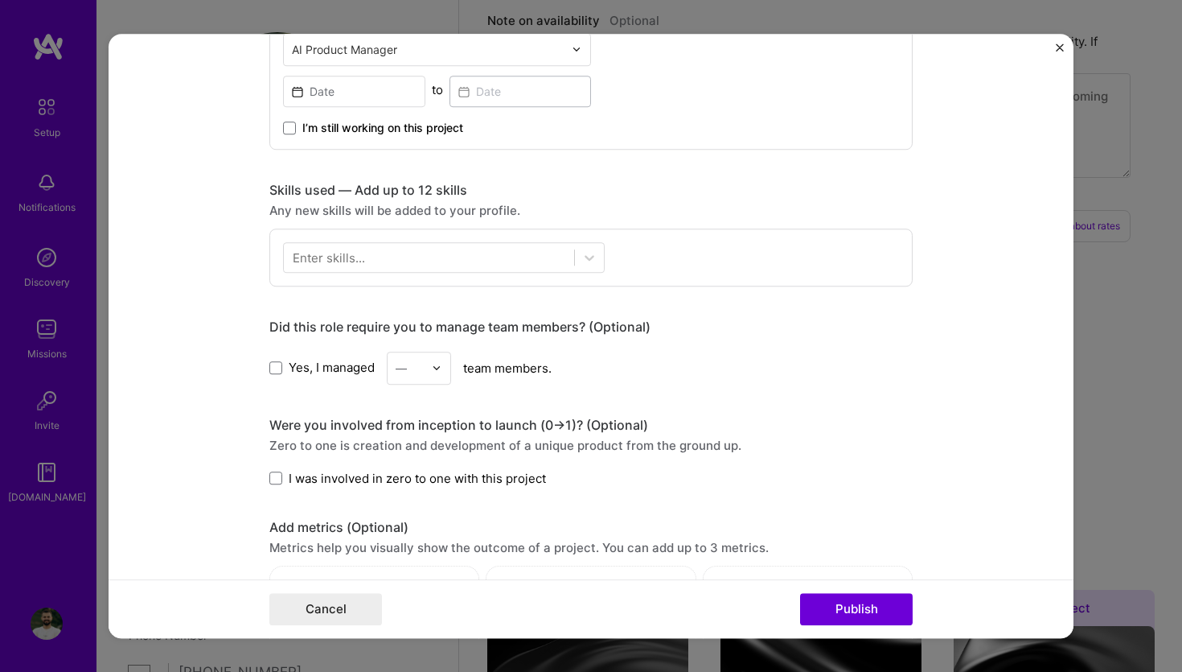
scroll to position [0, 0]
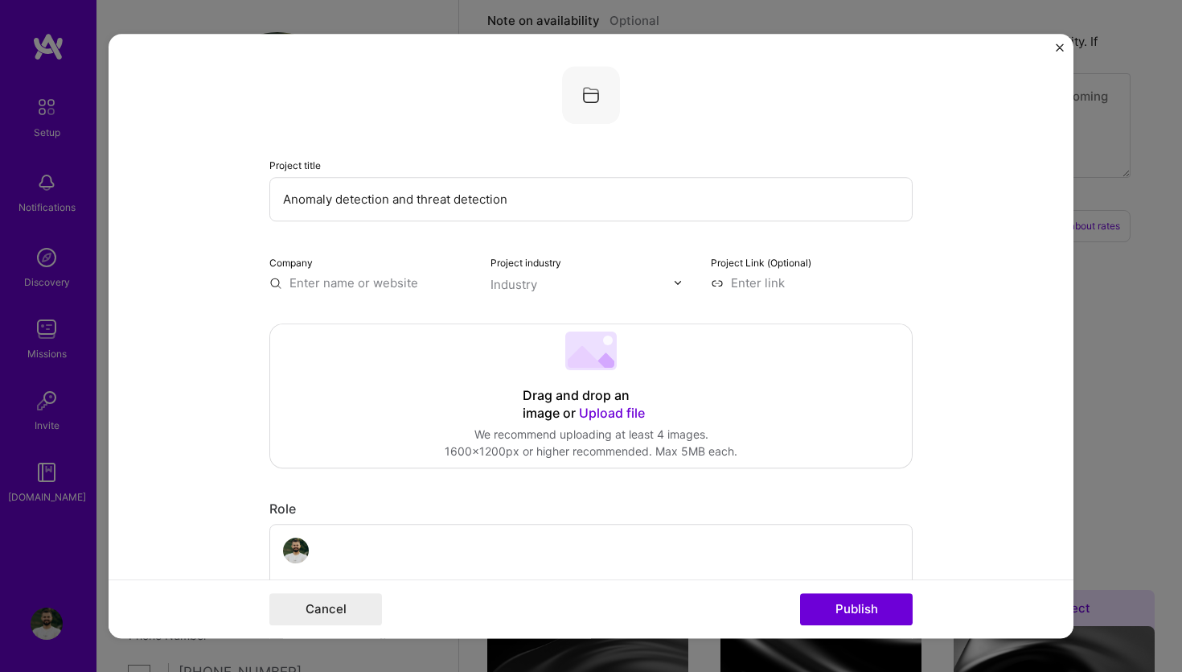
click at [750, 277] on input at bounding box center [812, 282] width 202 height 17
paste input "[URL][DOMAIN_NAME]"
type input "[URL][DOMAIN_NAME]"
click at [968, 259] on form "Project title Anomaly detection and threat detection Company Project industry I…" at bounding box center [591, 336] width 965 height 605
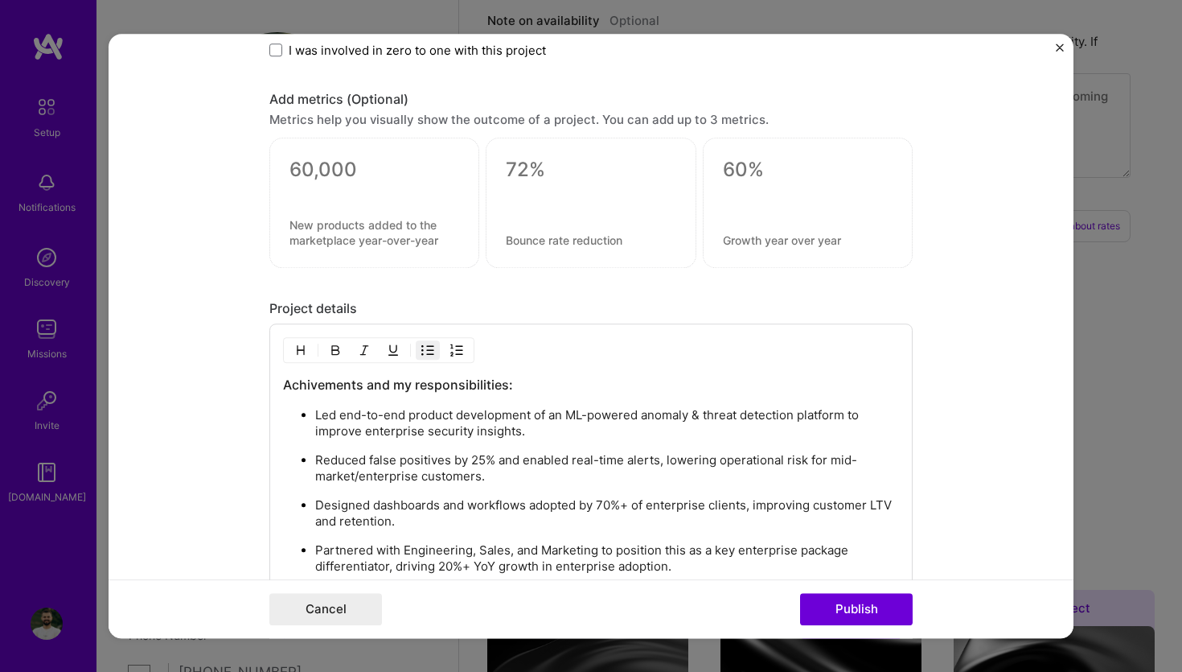
scroll to position [1247, 0]
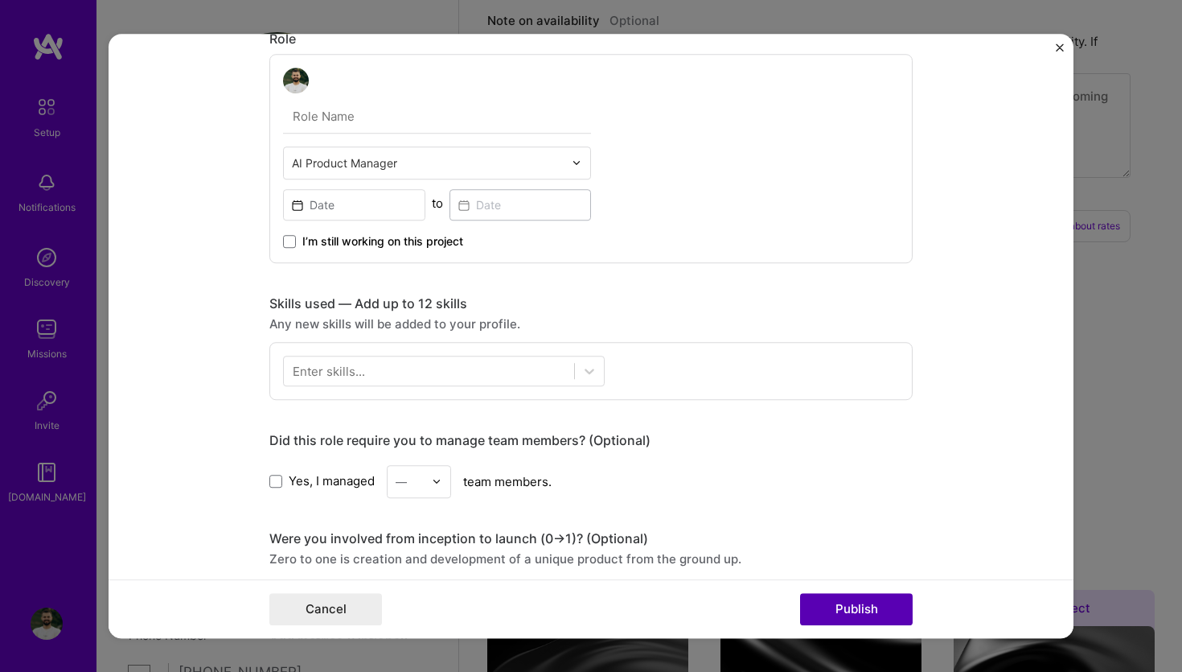
click at [834, 611] on button "Publish" at bounding box center [856, 609] width 113 height 32
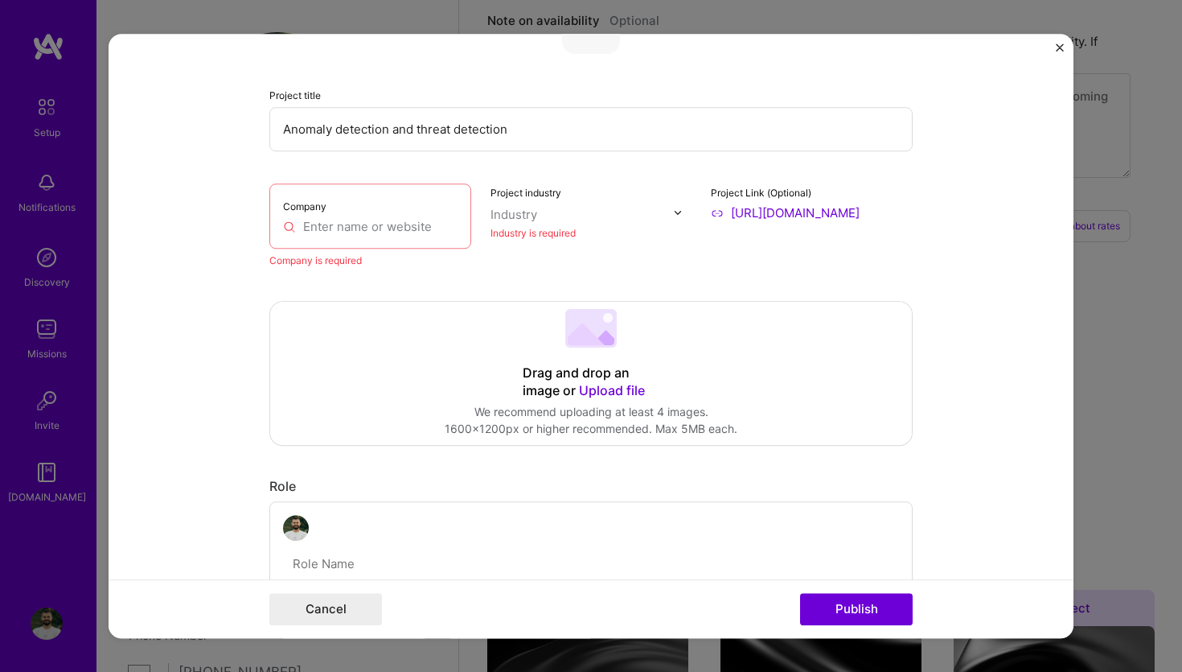
scroll to position [52, 0]
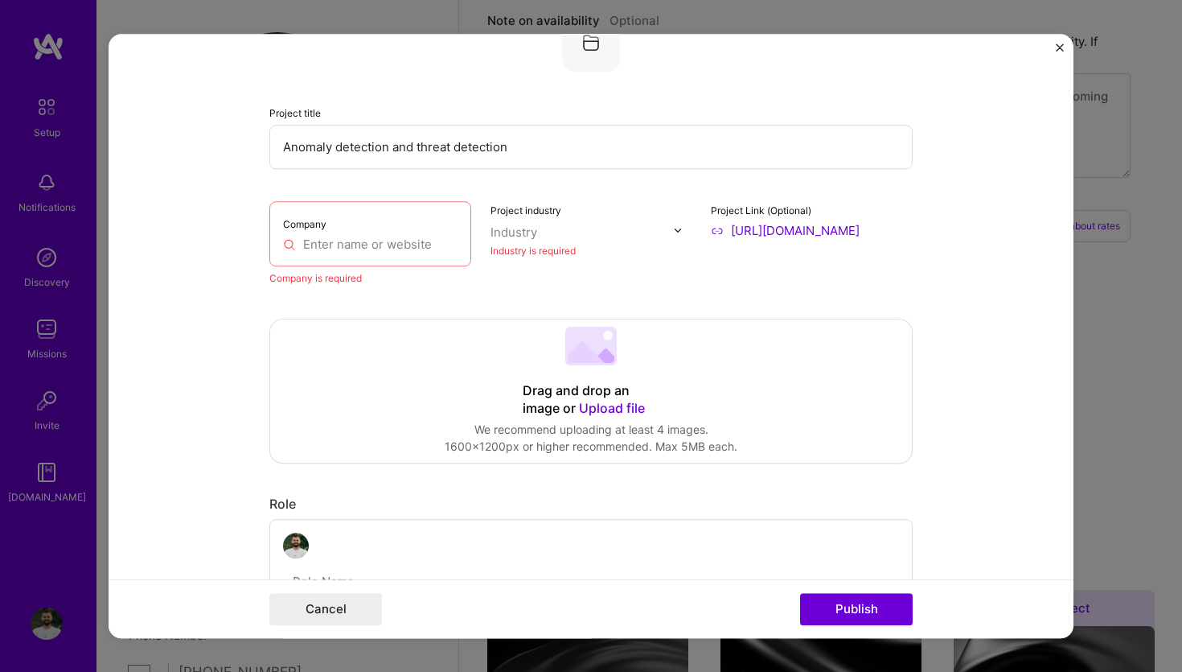
click at [385, 249] on input "text" at bounding box center [370, 244] width 175 height 17
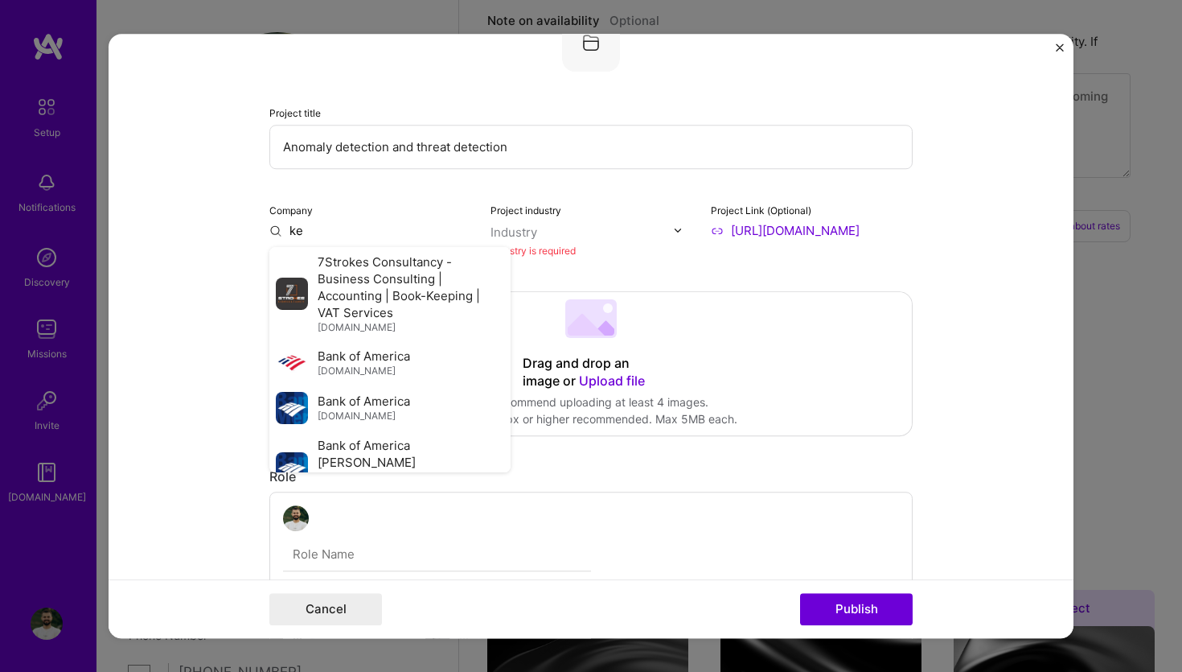
type input "k"
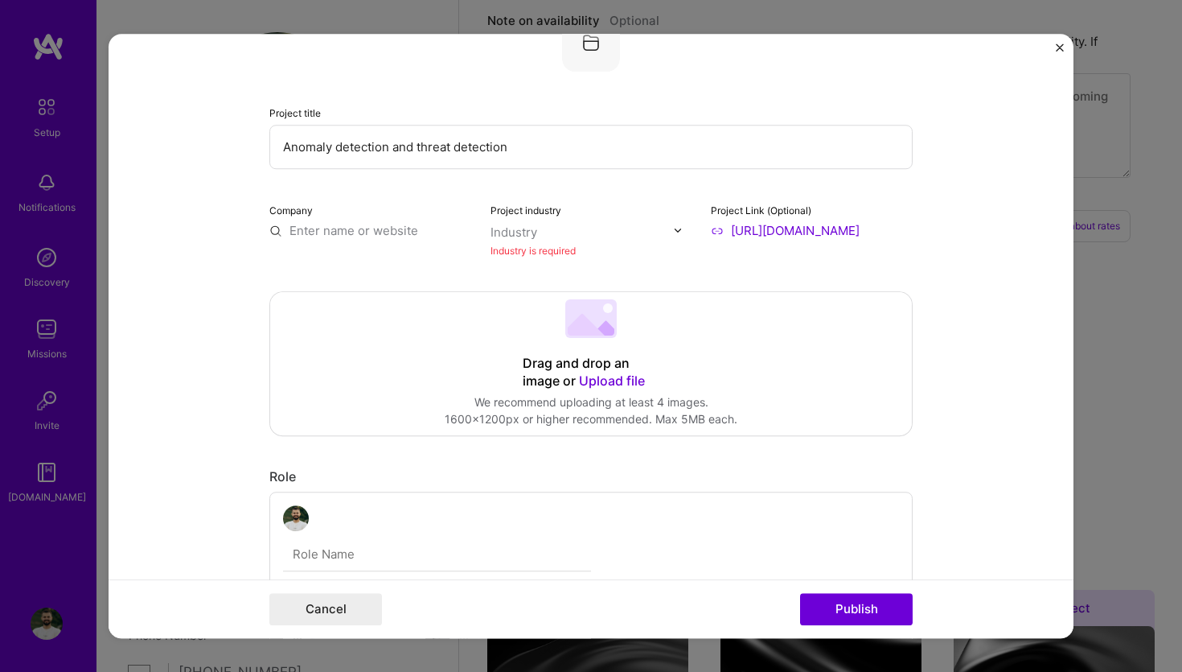
scroll to position [1327, 0]
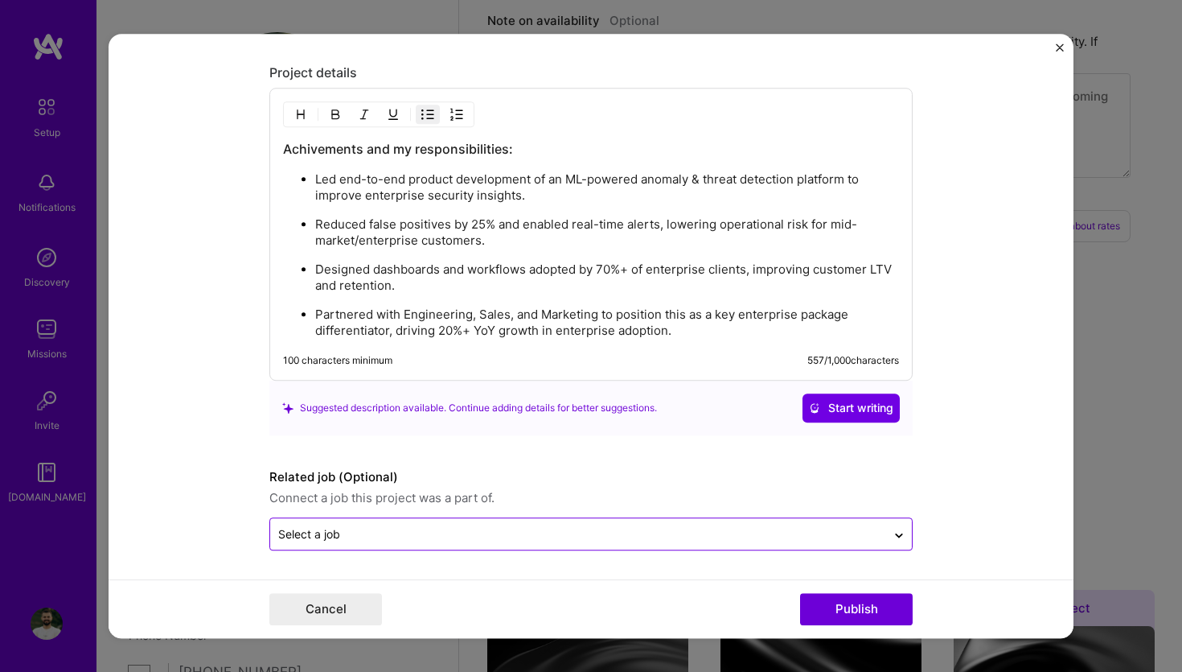
click at [445, 534] on input "text" at bounding box center [578, 533] width 600 height 17
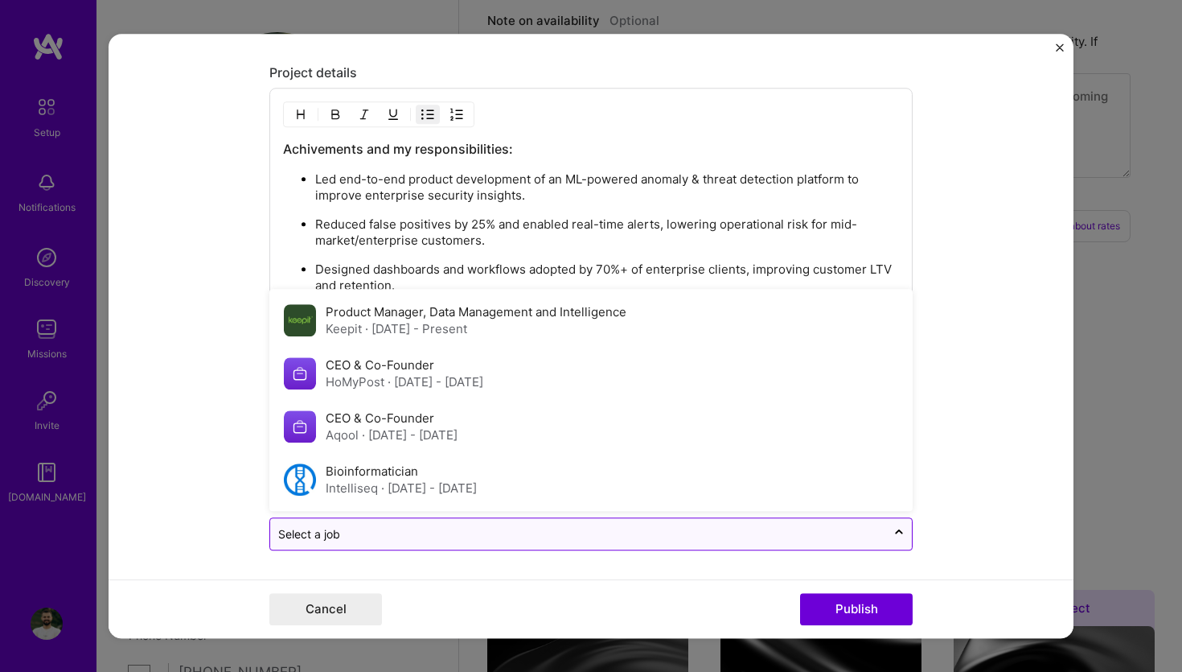
scroll to position [1354, 0]
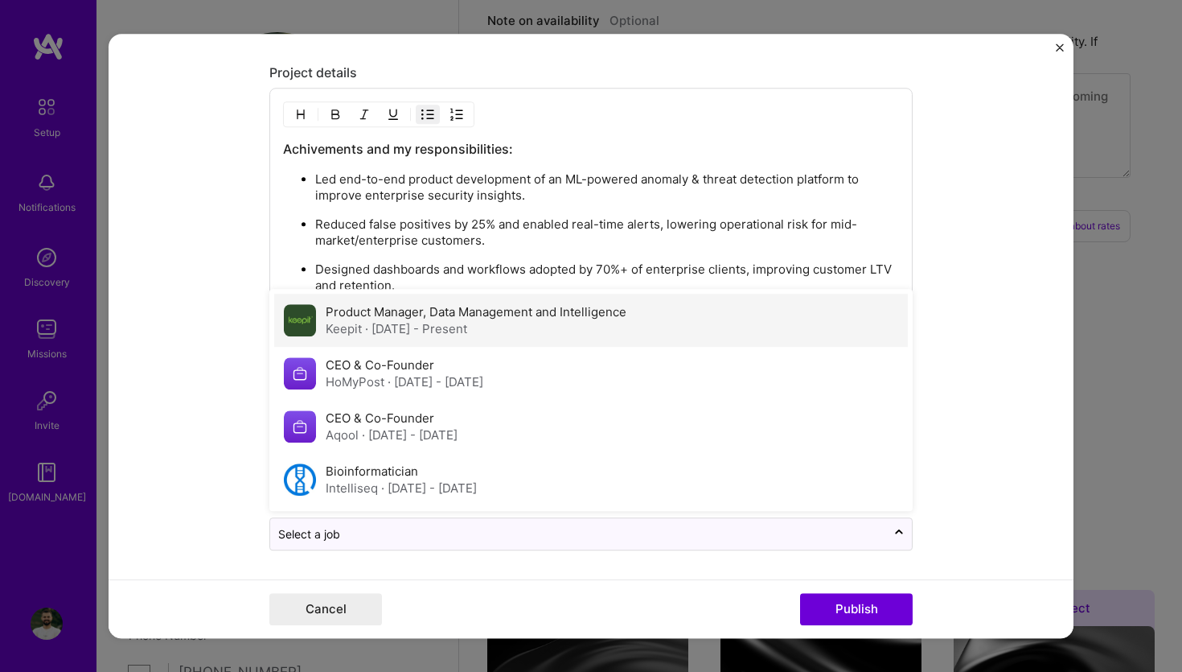
click at [409, 323] on span "· [DATE] - Present" at bounding box center [416, 328] width 102 height 15
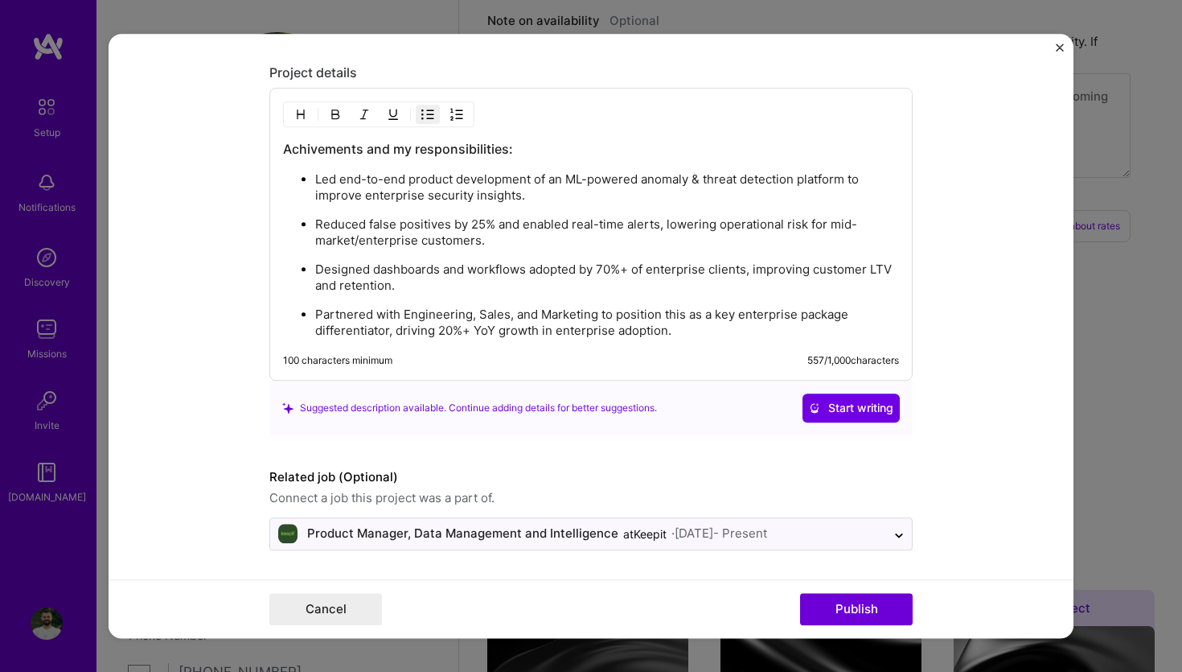
scroll to position [0, 0]
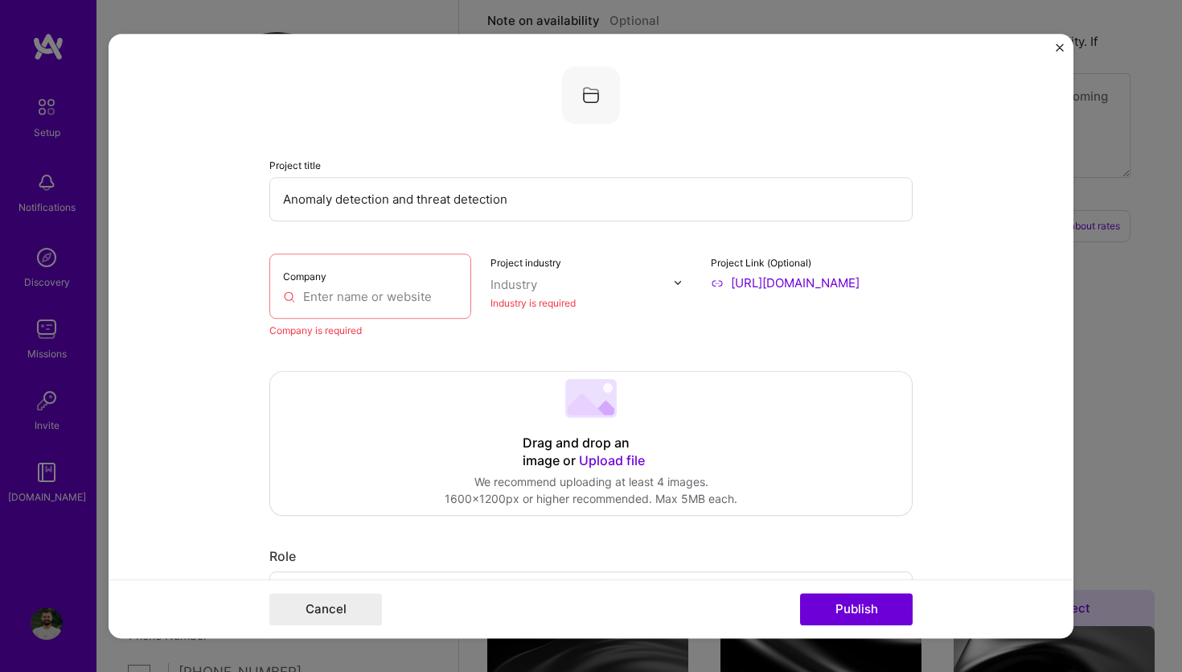
click at [365, 299] on input "text" at bounding box center [370, 296] width 175 height 17
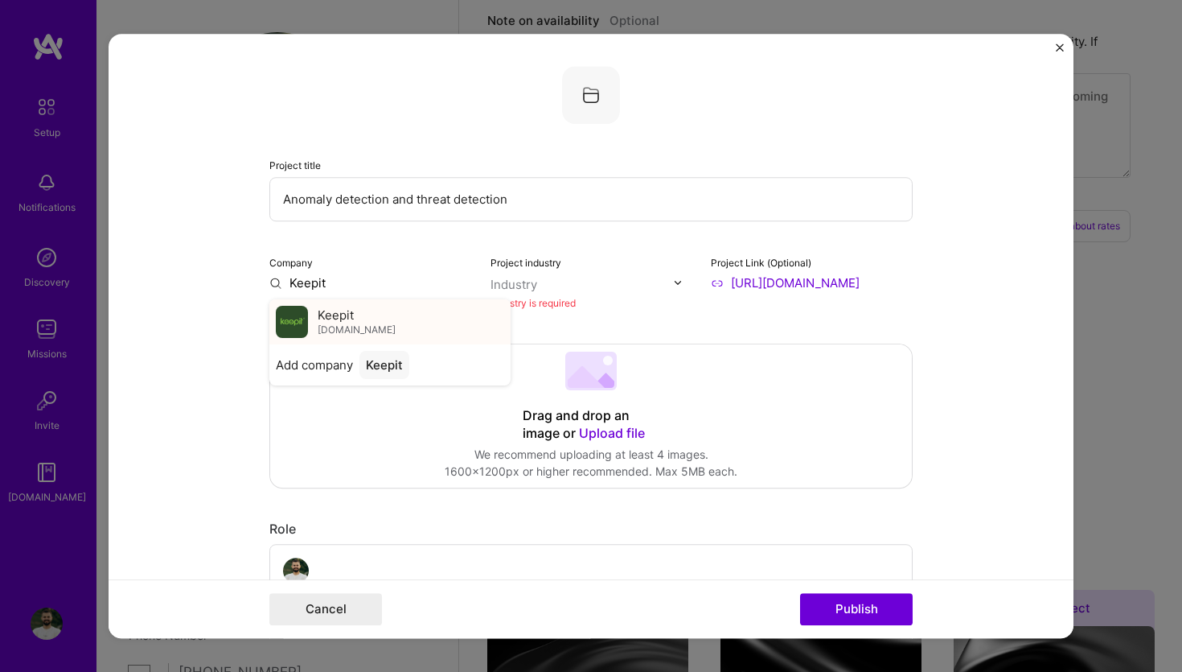
type input "Keepit"
click at [395, 318] on div "Keepit [DOMAIN_NAME]" at bounding box center [389, 321] width 241 height 45
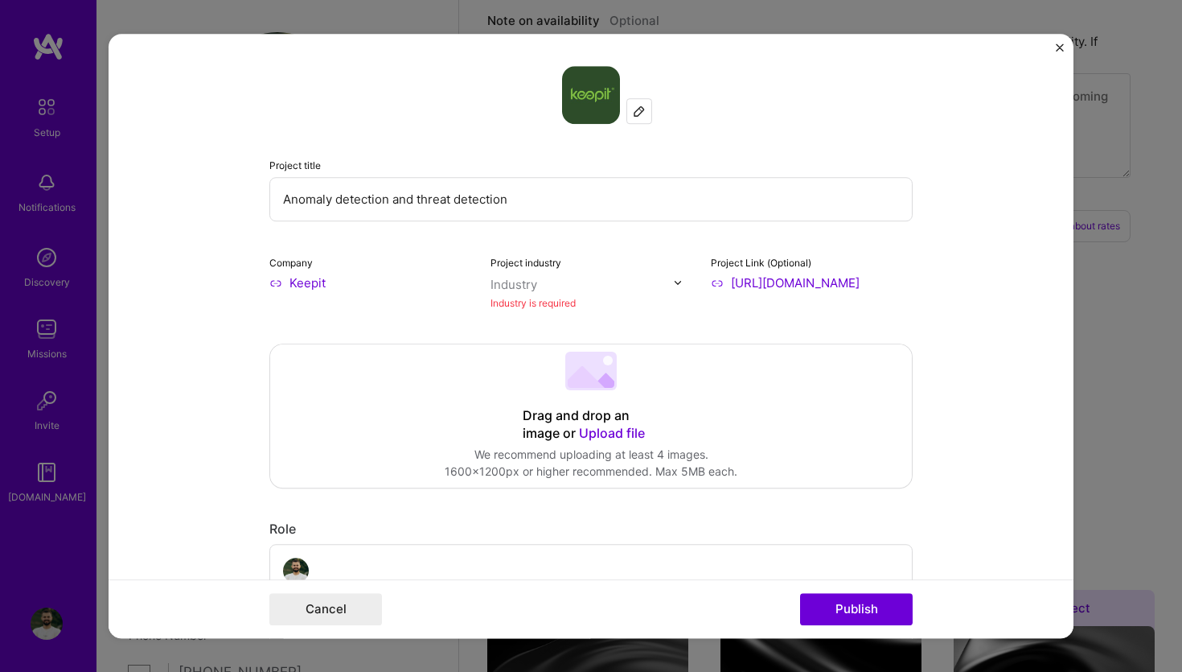
click at [549, 297] on div "Industry is required" at bounding box center [592, 302] width 202 height 17
click at [574, 283] on input "text" at bounding box center [582, 284] width 183 height 17
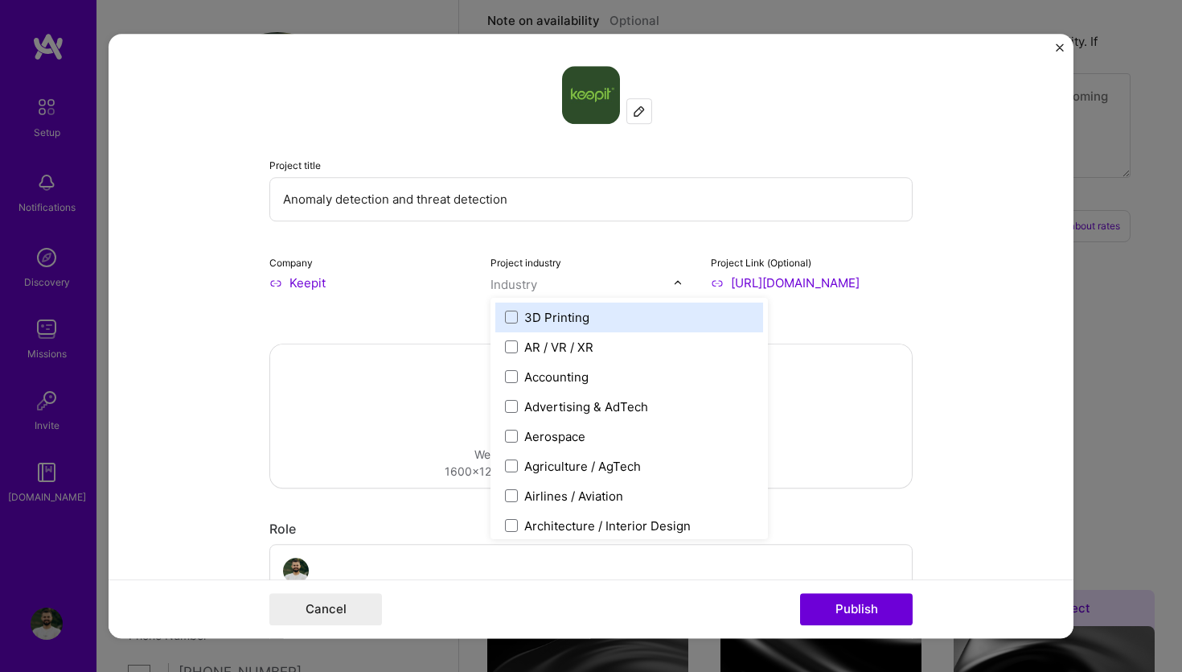
click at [574, 283] on input "text" at bounding box center [582, 284] width 183 height 17
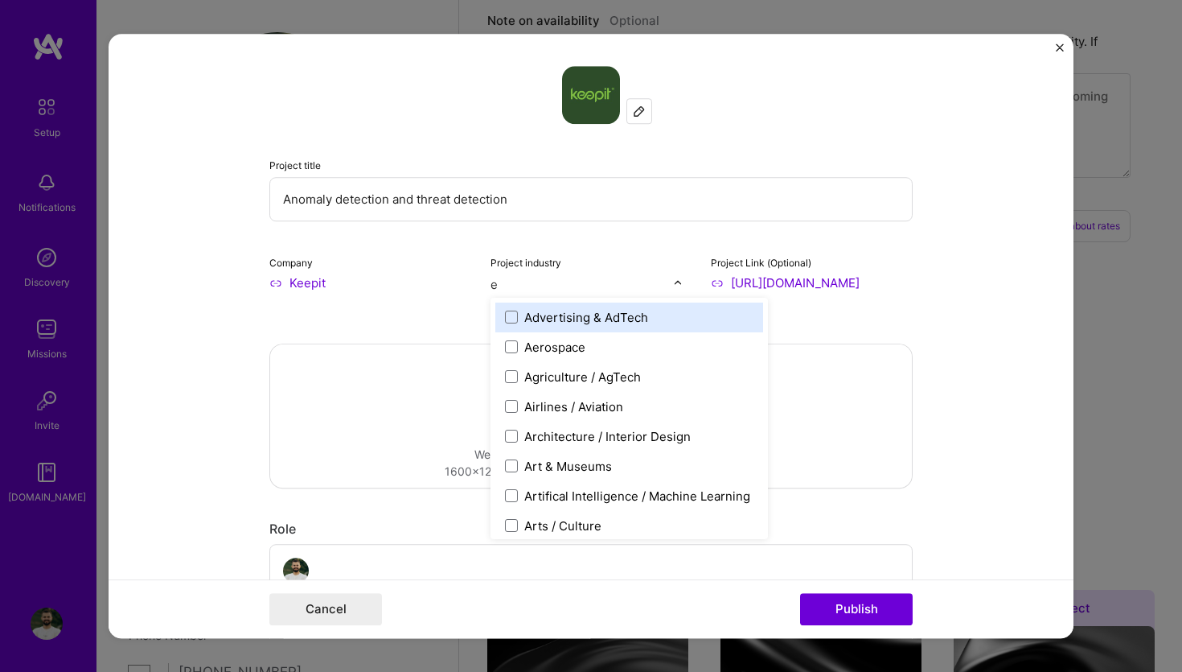
type input "en"
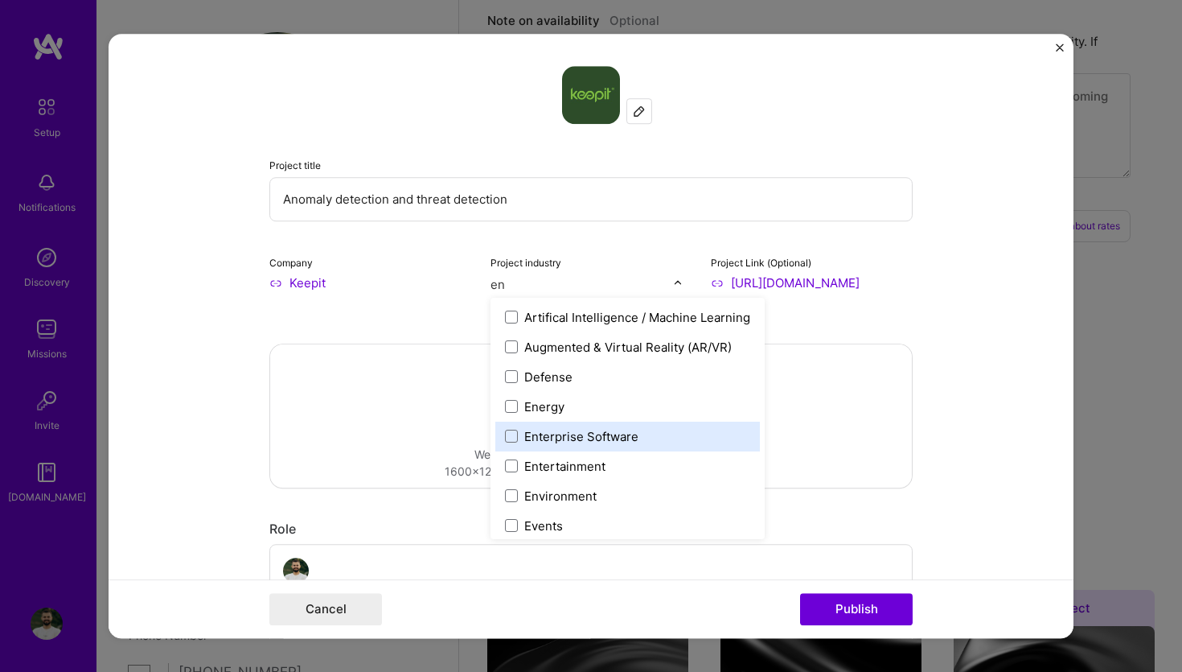
click at [565, 442] on div "Enterprise Software" at bounding box center [581, 436] width 114 height 17
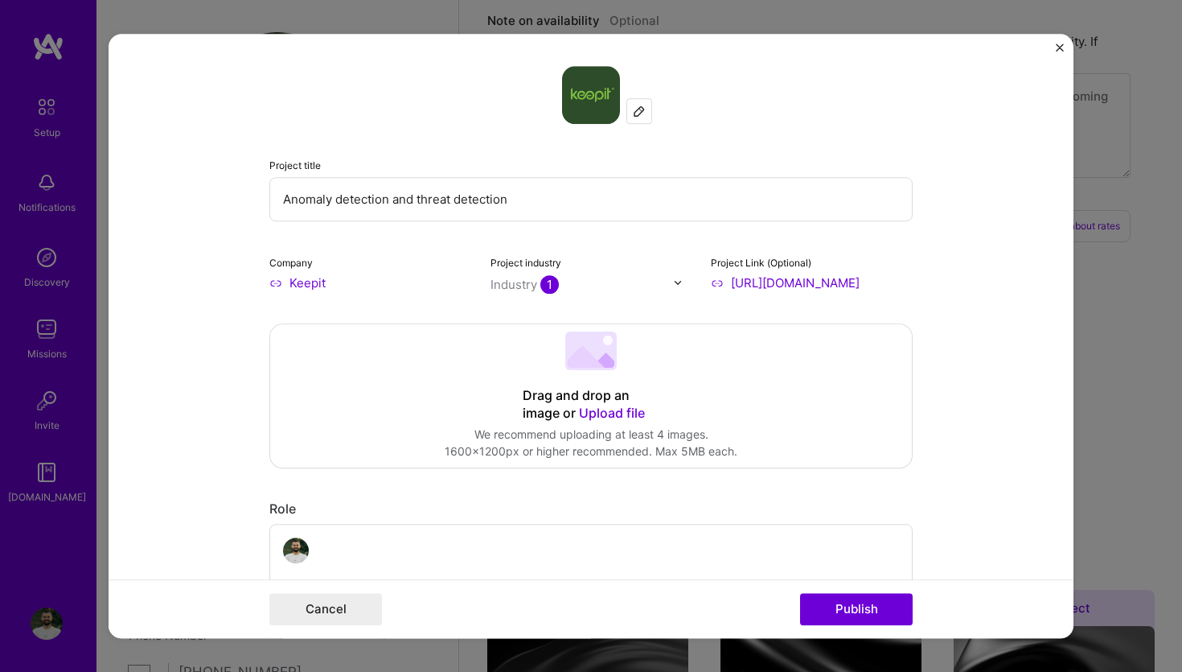
click at [597, 282] on input "text" at bounding box center [582, 284] width 183 height 17
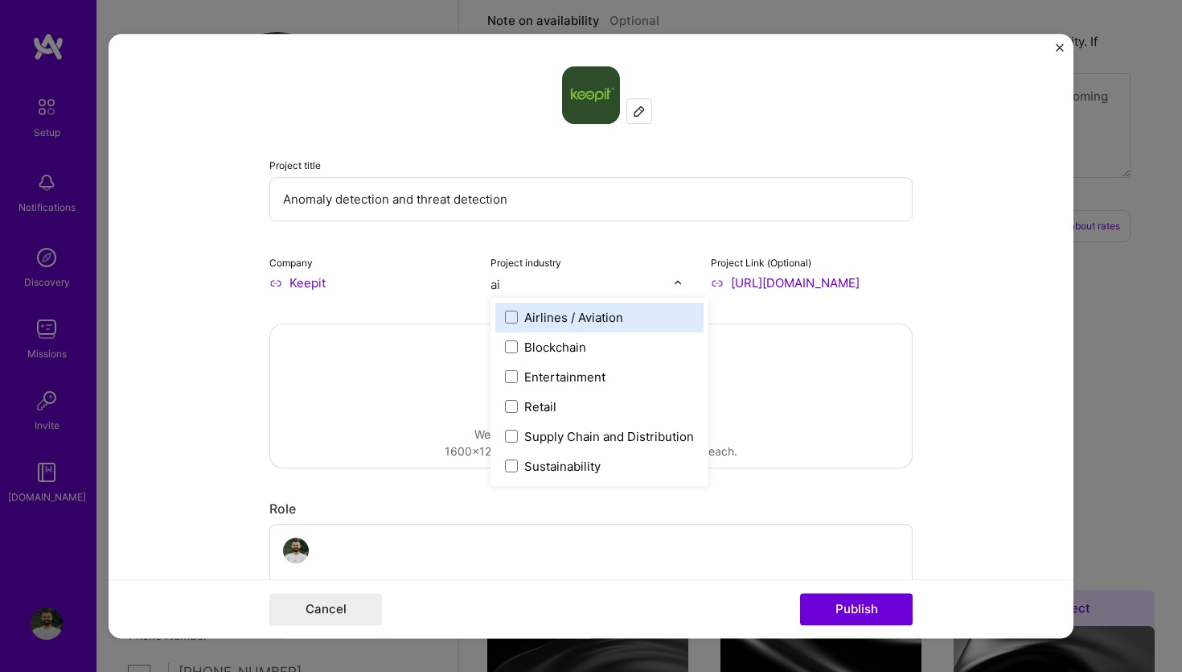
type input "a"
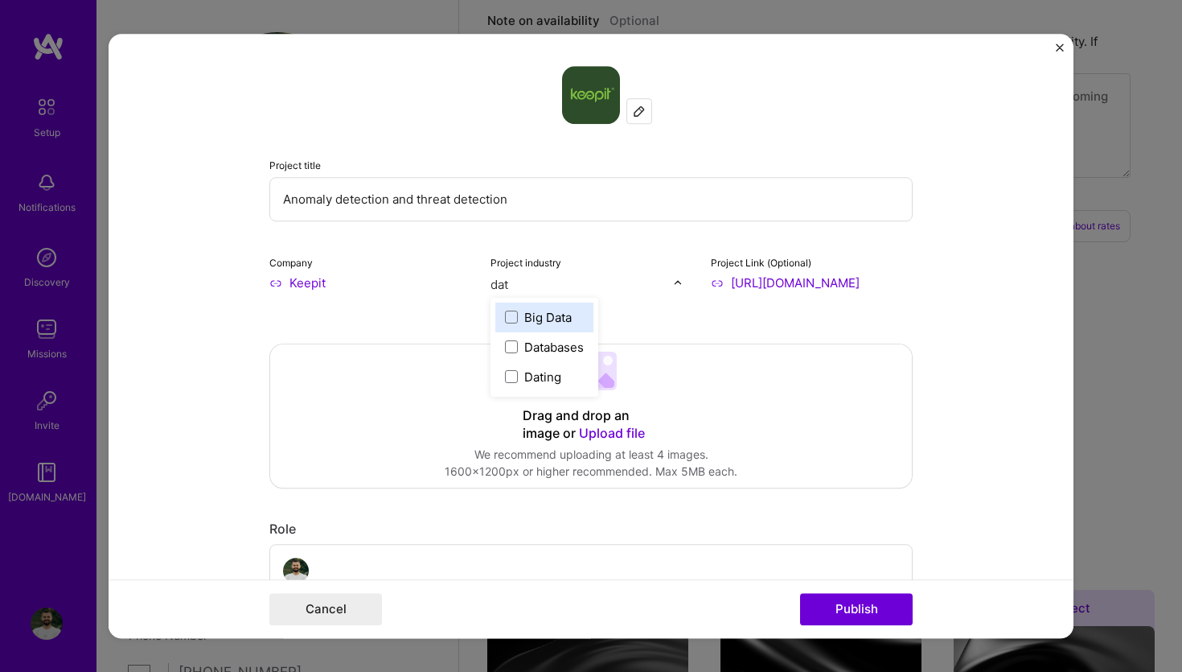
type input "data"
click at [545, 323] on div "Big Data" at bounding box center [547, 317] width 47 height 17
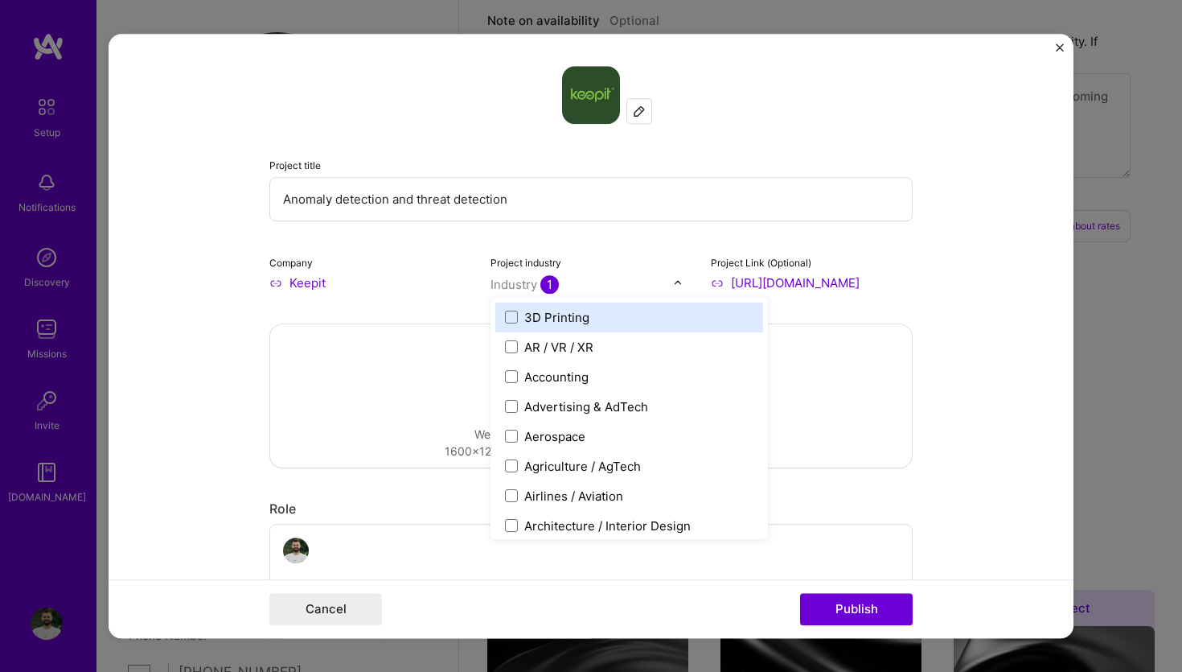
click at [239, 361] on form "Project title Anomaly detection and threat detection Company Keepit Project ind…" at bounding box center [591, 336] width 965 height 605
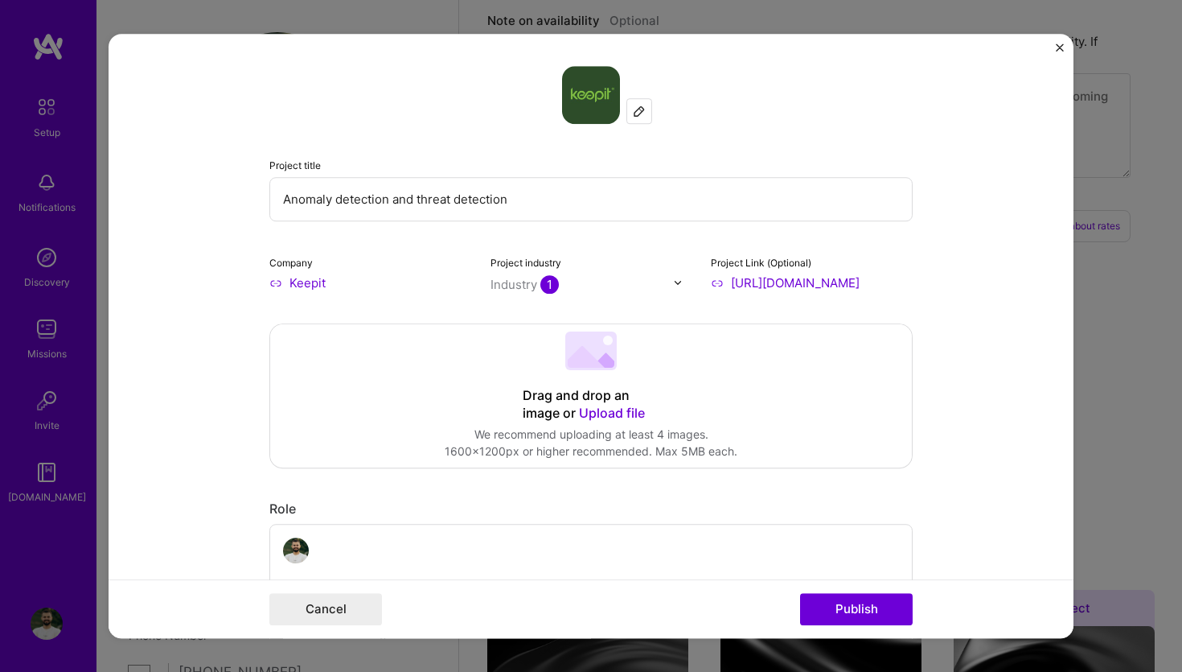
click at [587, 273] on div "Project industry Industry 1" at bounding box center [592, 272] width 202 height 38
click at [624, 289] on input "text" at bounding box center [582, 284] width 183 height 17
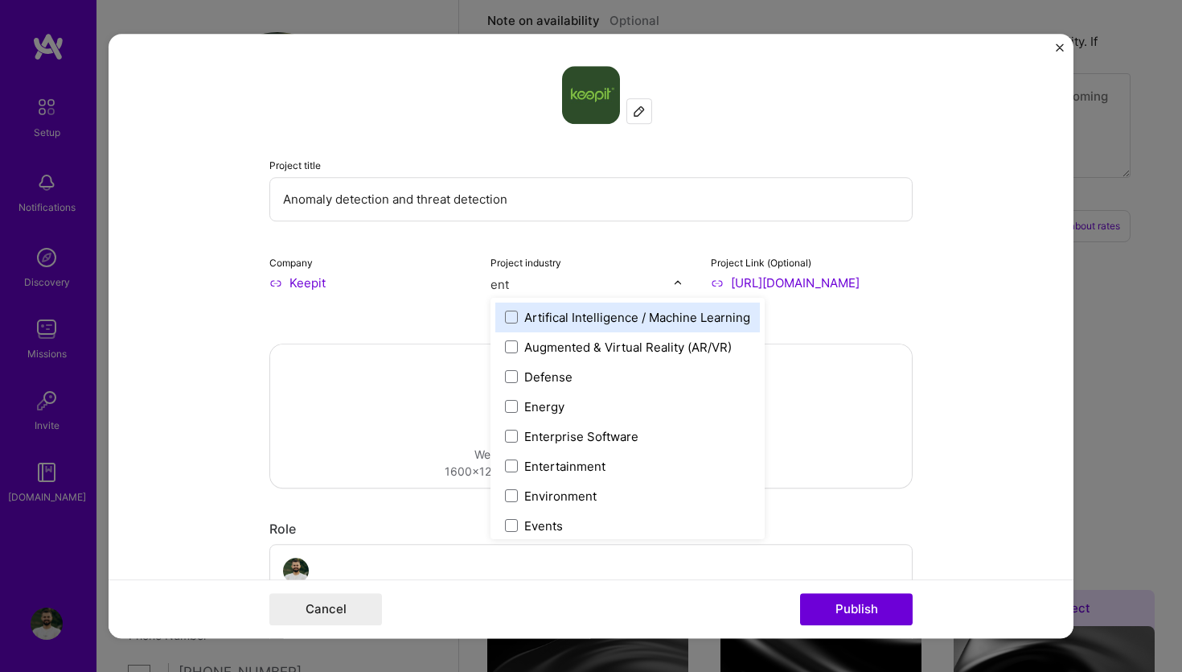
type input "ente"
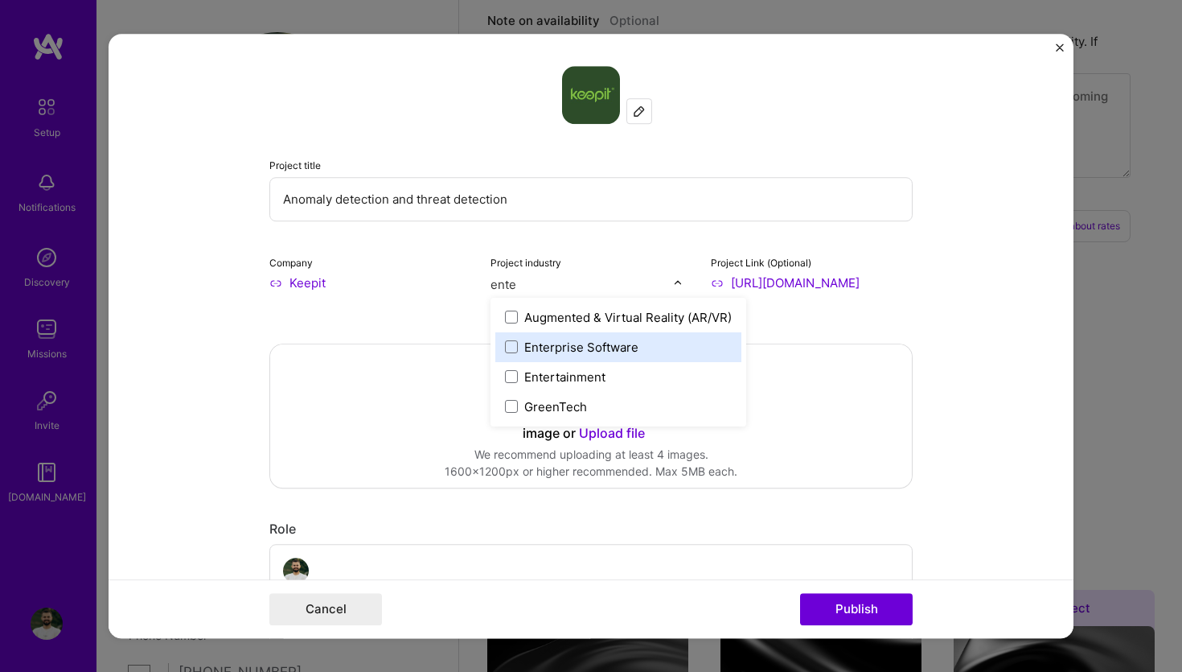
click at [592, 343] on div "Enterprise Software" at bounding box center [581, 347] width 114 height 17
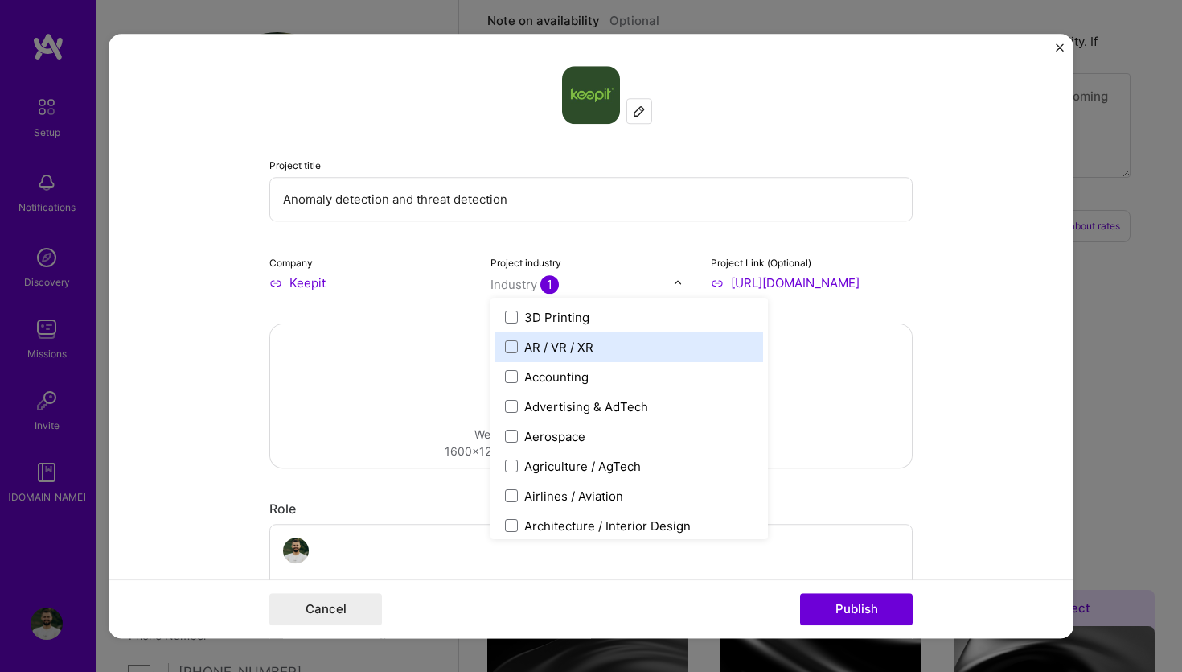
click at [211, 390] on form "Project title Anomaly detection and threat detection Company Keepit Project ind…" at bounding box center [591, 336] width 965 height 605
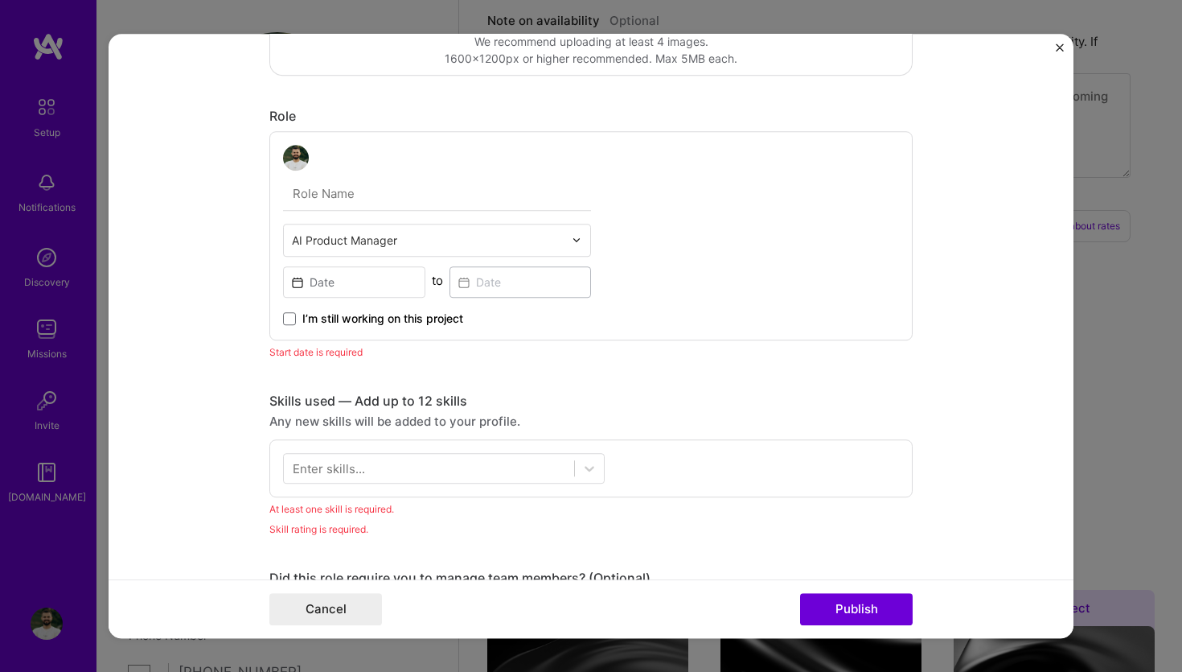
scroll to position [401, 0]
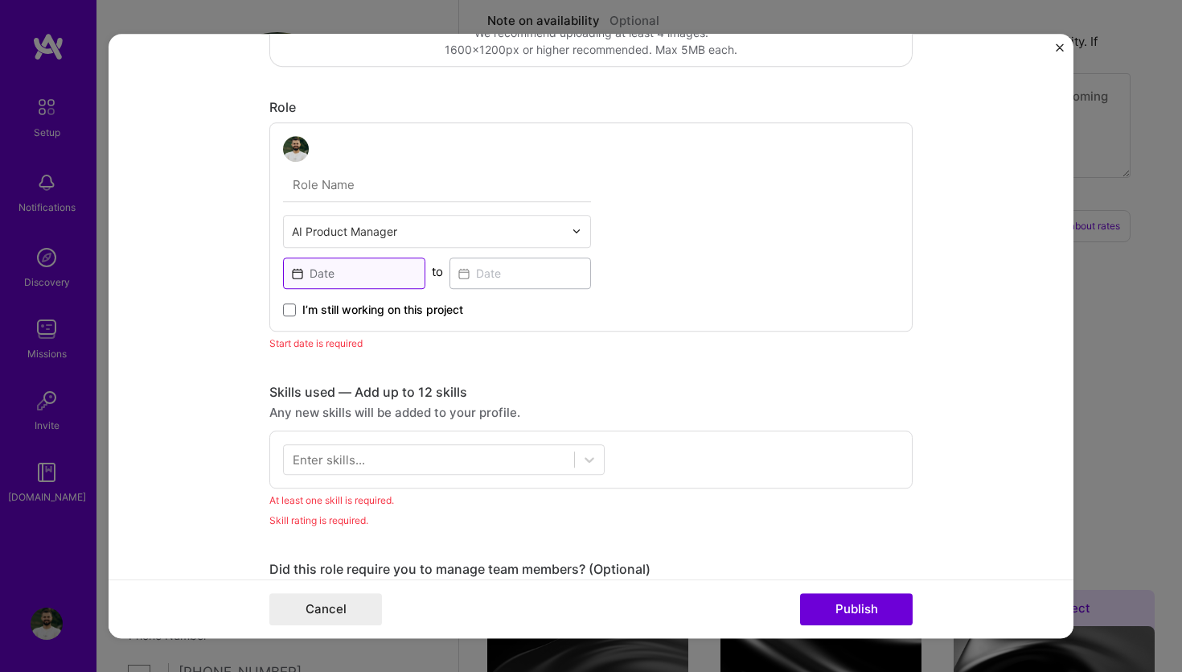
click at [383, 271] on input at bounding box center [354, 272] width 142 height 31
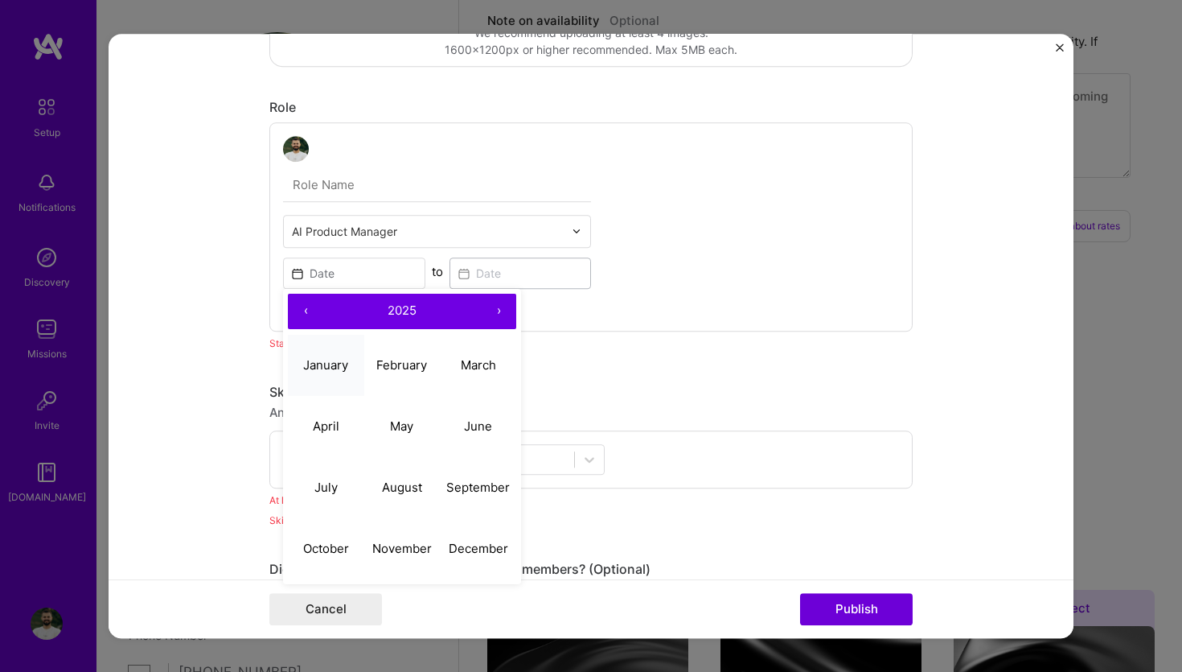
click at [354, 388] on button "January" at bounding box center [326, 365] width 76 height 61
type input "[DATE]"
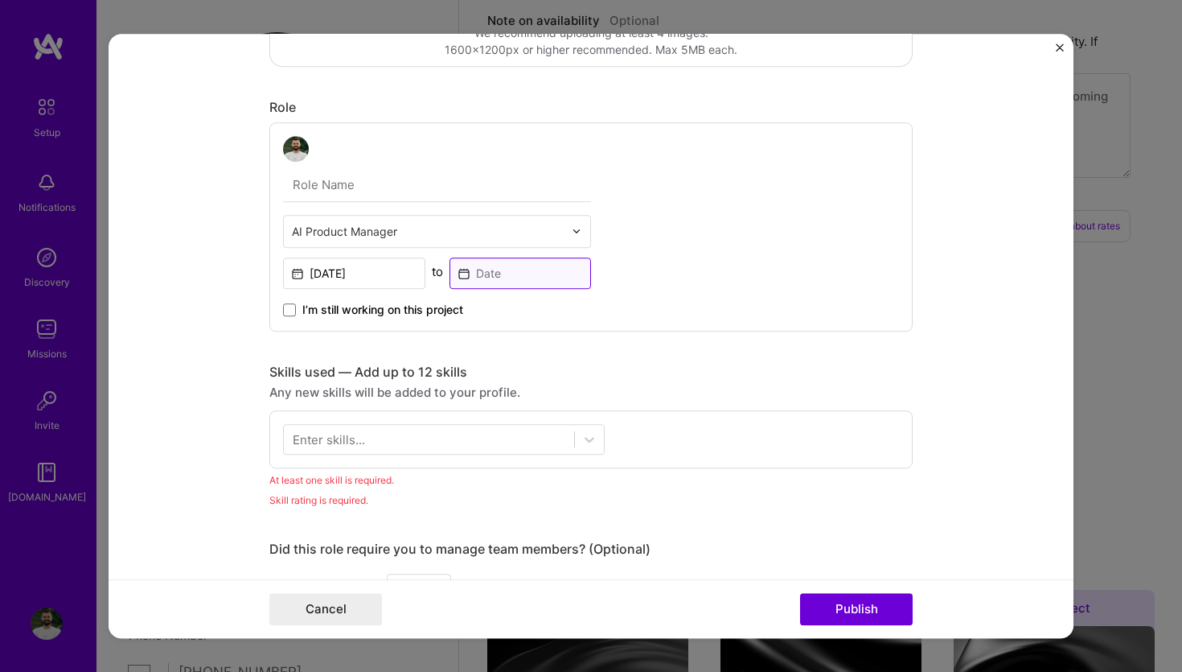
click at [512, 274] on input at bounding box center [521, 272] width 142 height 31
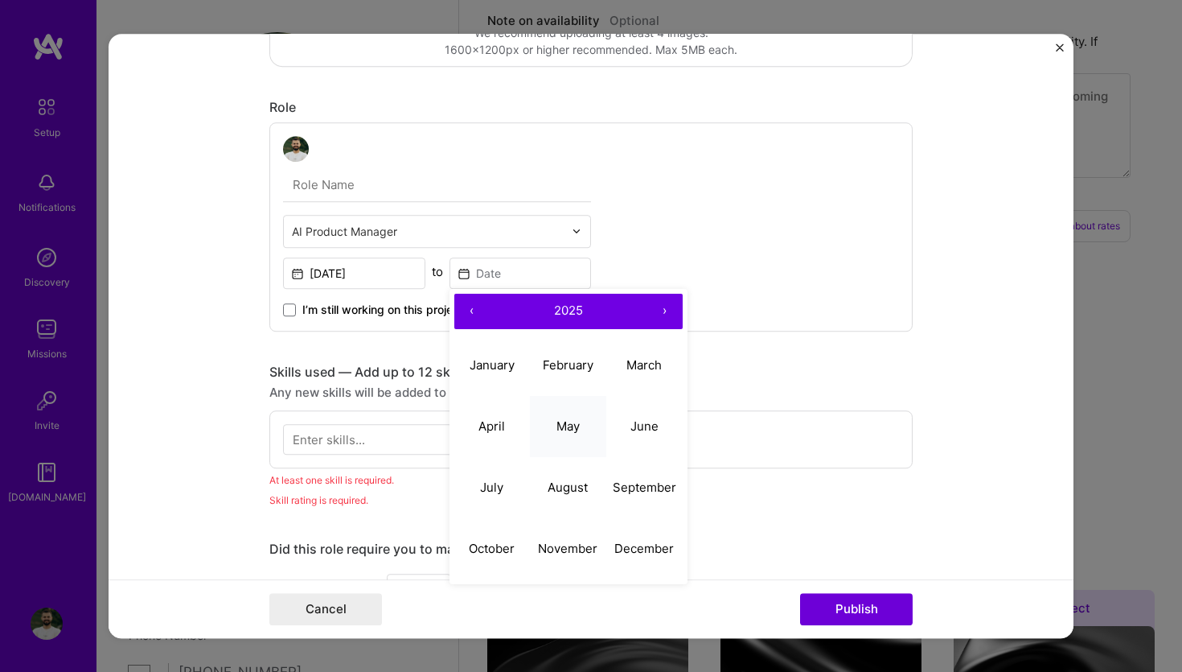
click at [569, 445] on button "May" at bounding box center [568, 426] width 76 height 61
type input "[DATE]"
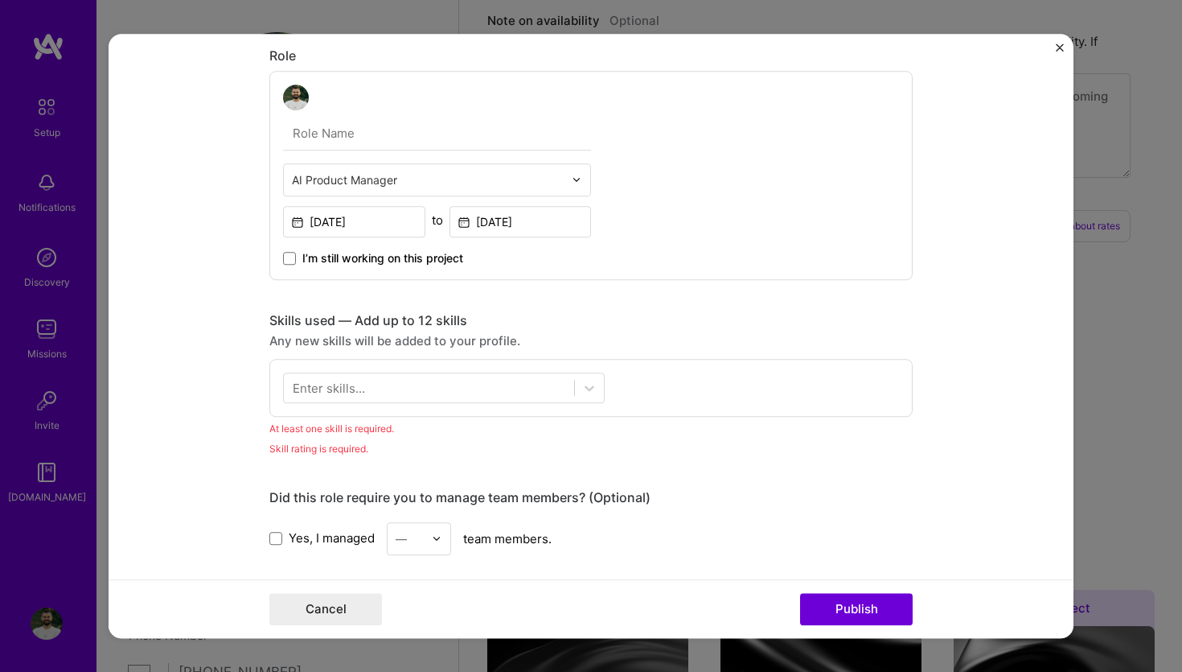
scroll to position [501, 0]
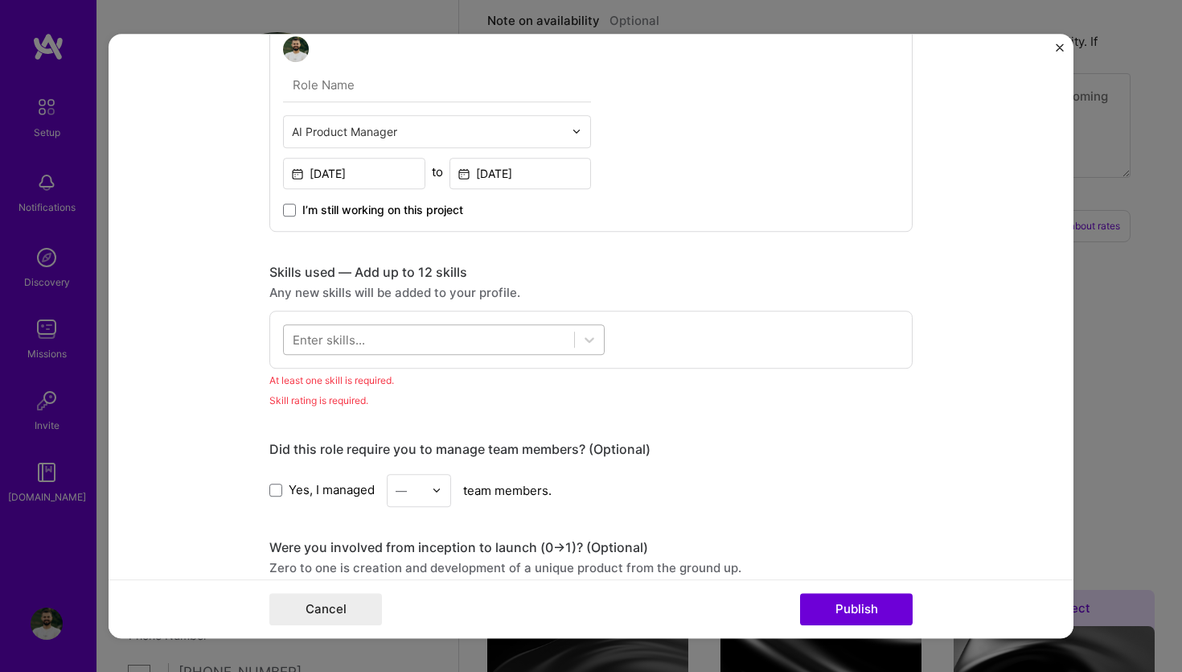
click at [515, 327] on div at bounding box center [429, 339] width 290 height 27
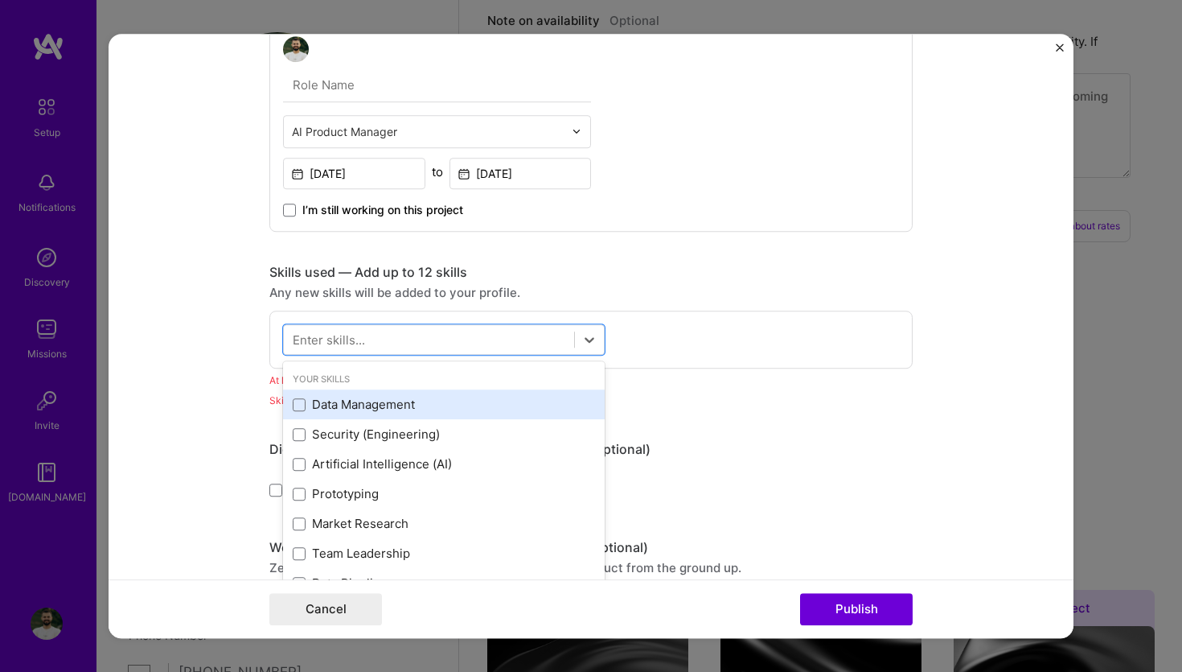
click at [421, 396] on div "Data Management" at bounding box center [444, 405] width 322 height 30
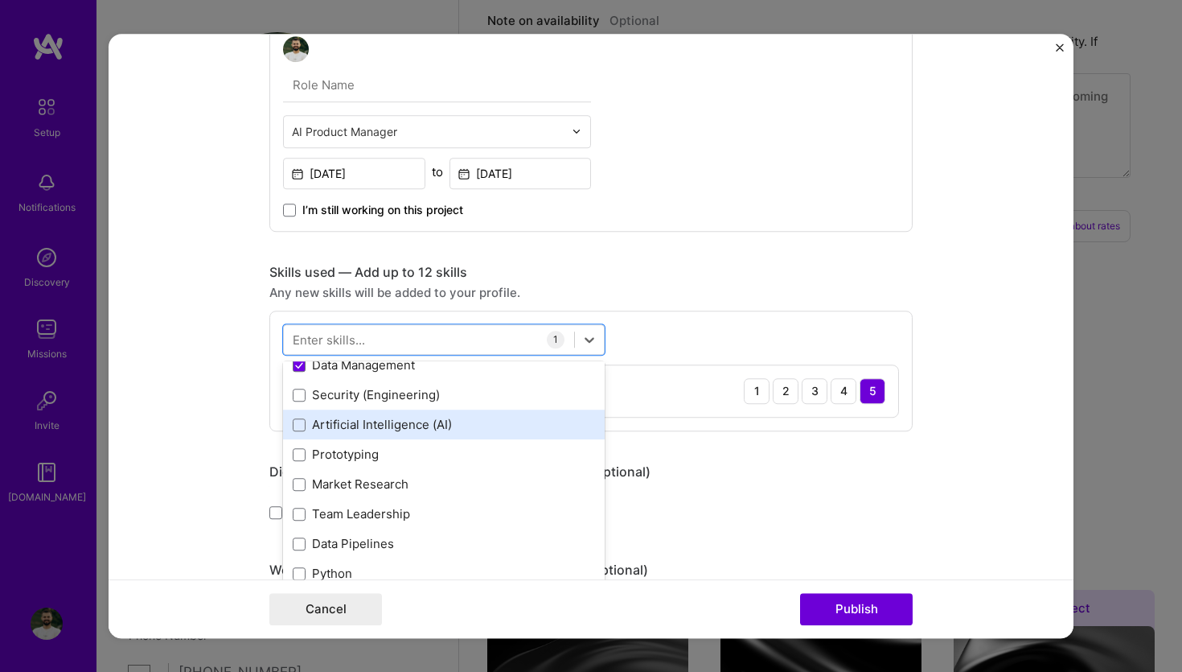
click at [385, 431] on div "Artificial Intelligence (AI)" at bounding box center [444, 425] width 302 height 17
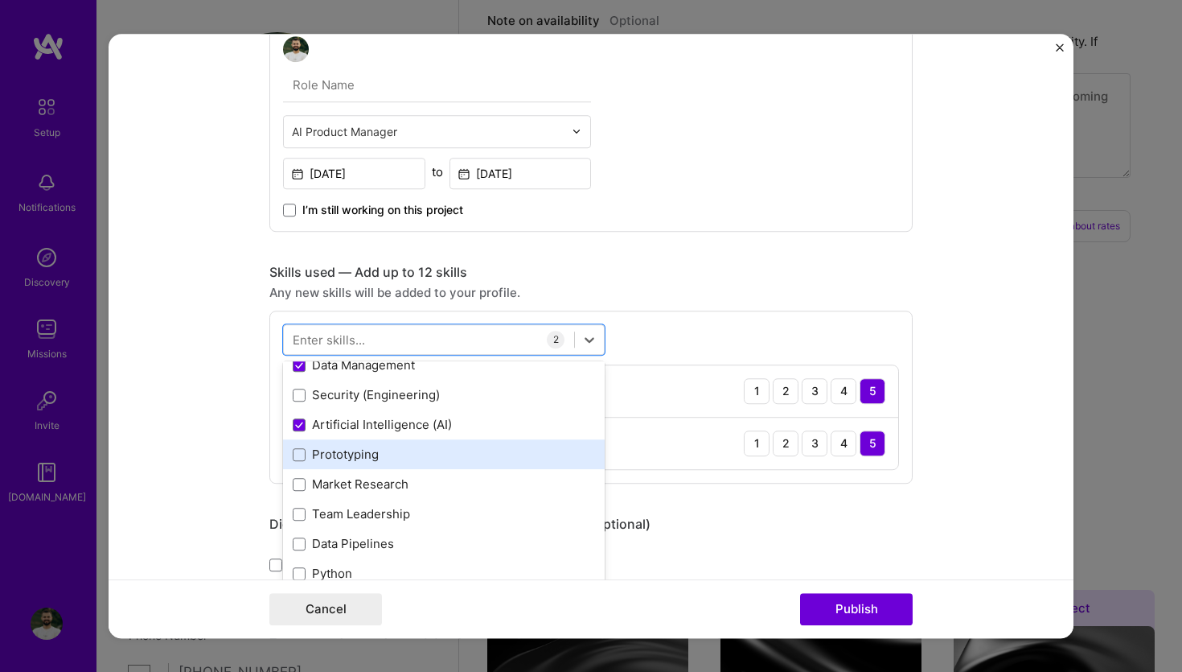
click at [356, 458] on div "Prototyping" at bounding box center [444, 454] width 302 height 17
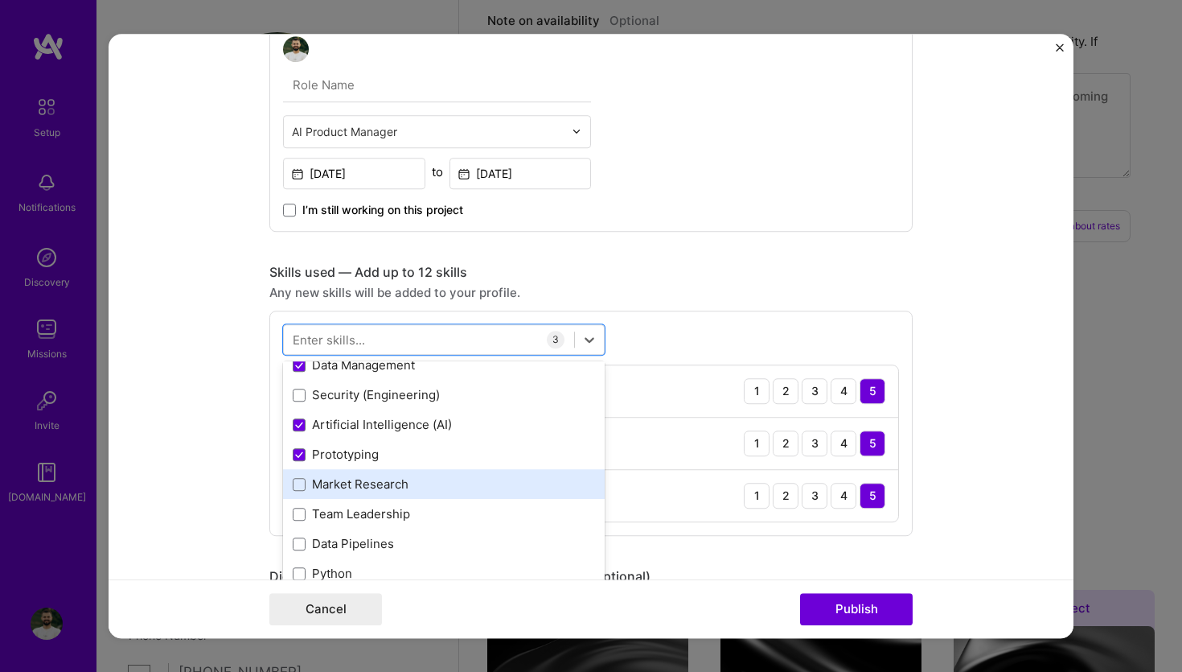
click at [345, 480] on div "Market Research" at bounding box center [444, 484] width 302 height 17
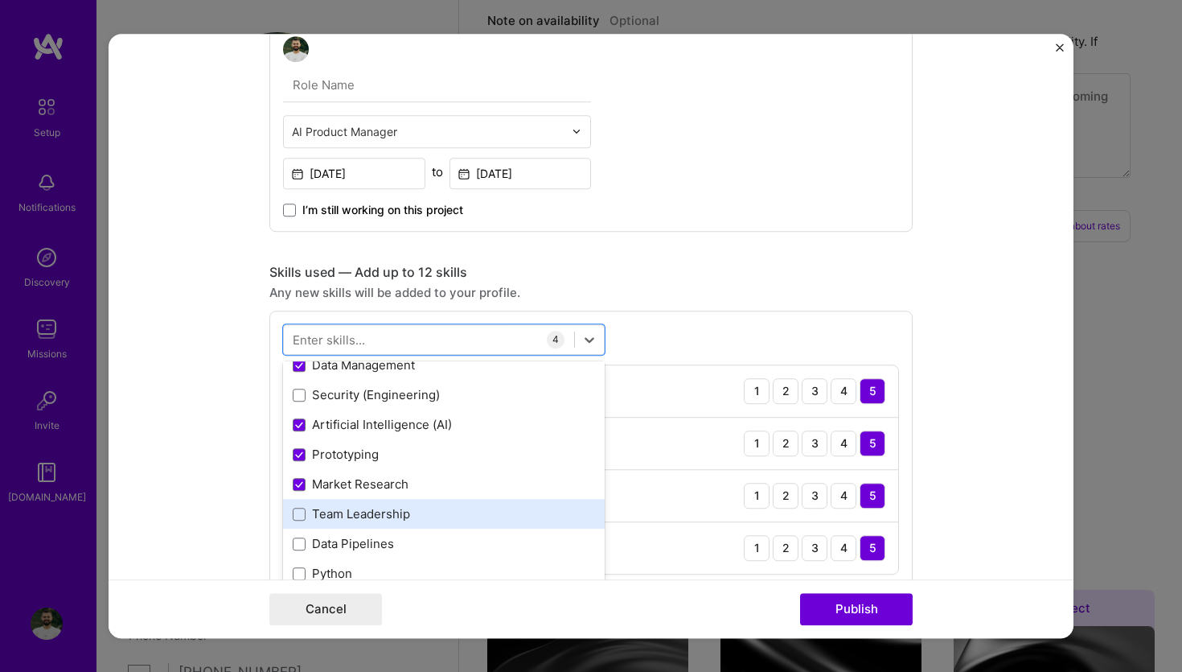
click at [345, 509] on div "Team Leadership" at bounding box center [444, 514] width 302 height 17
click at [952, 309] on form "Project title Anomaly detection and threat detection Company Keepit Project ind…" at bounding box center [591, 336] width 965 height 605
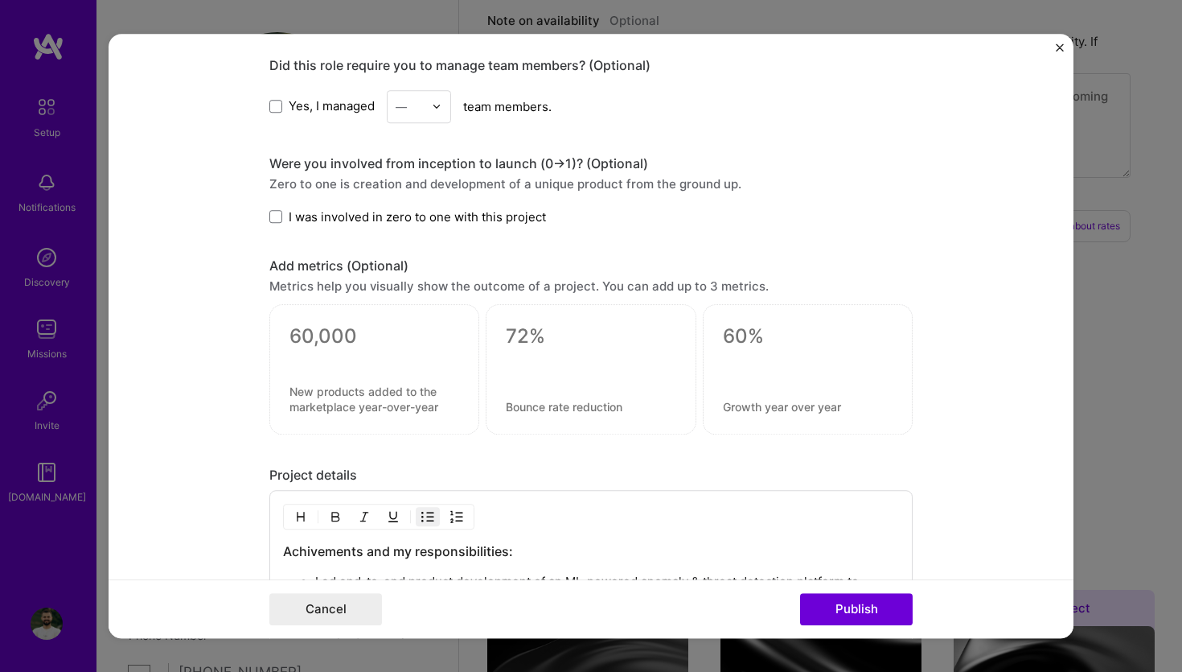
scroll to position [1519, 0]
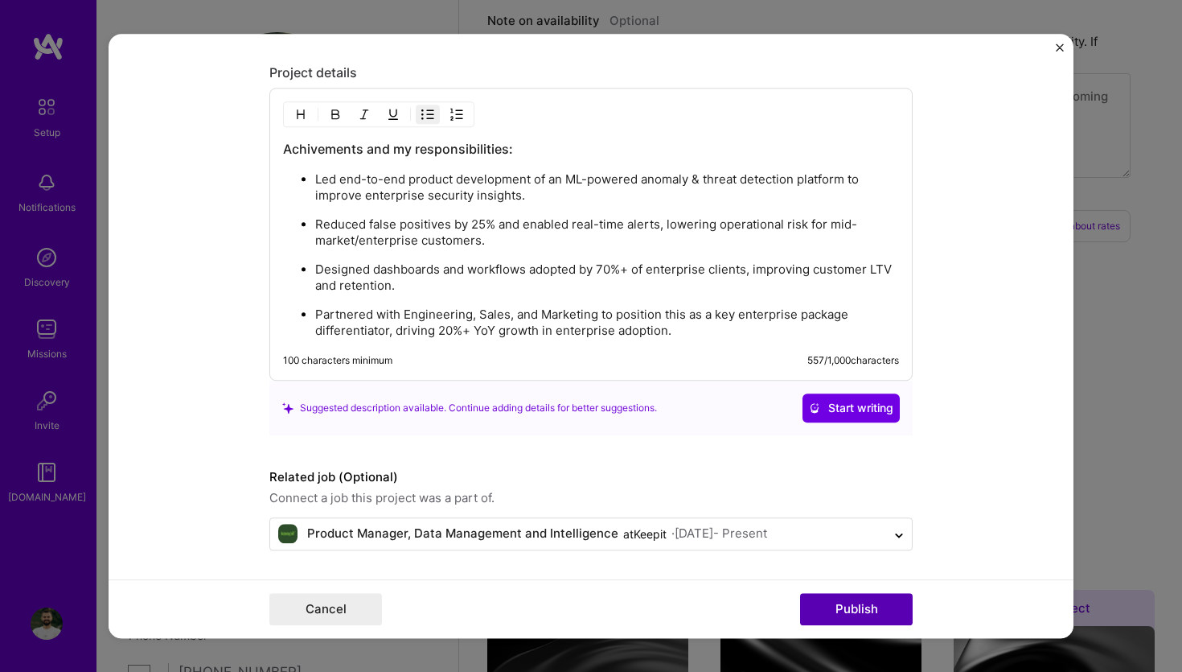
click at [873, 603] on button "Publish" at bounding box center [856, 609] width 113 height 32
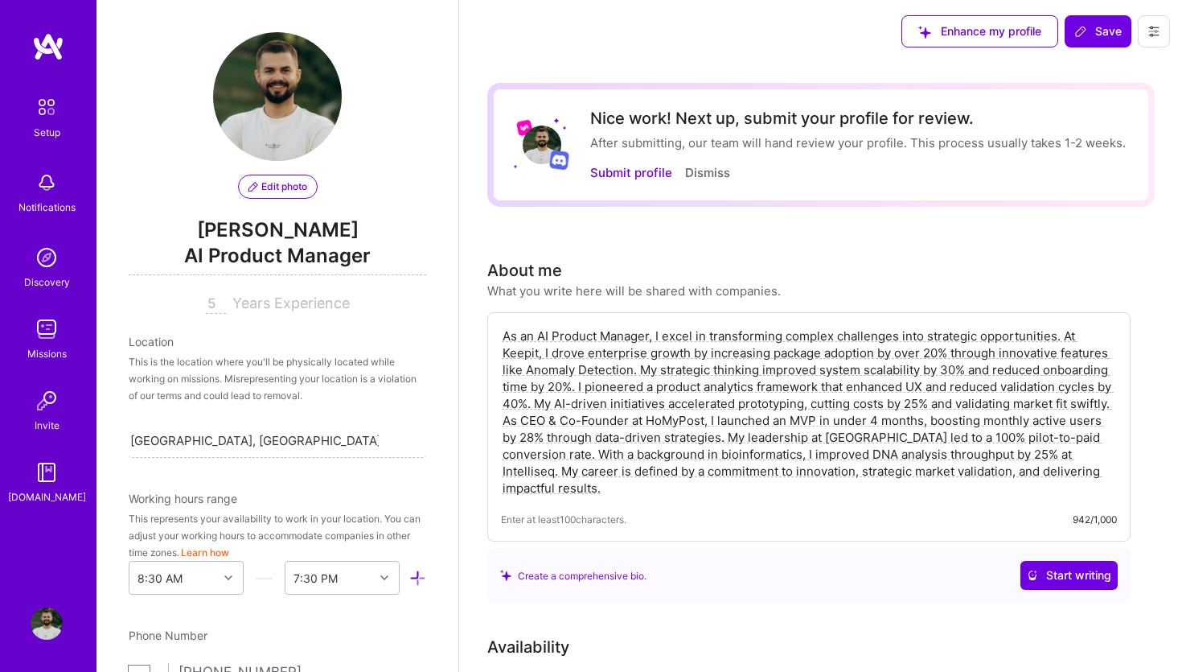
scroll to position [0, 0]
click at [628, 175] on button "Submit profile" at bounding box center [631, 173] width 82 height 17
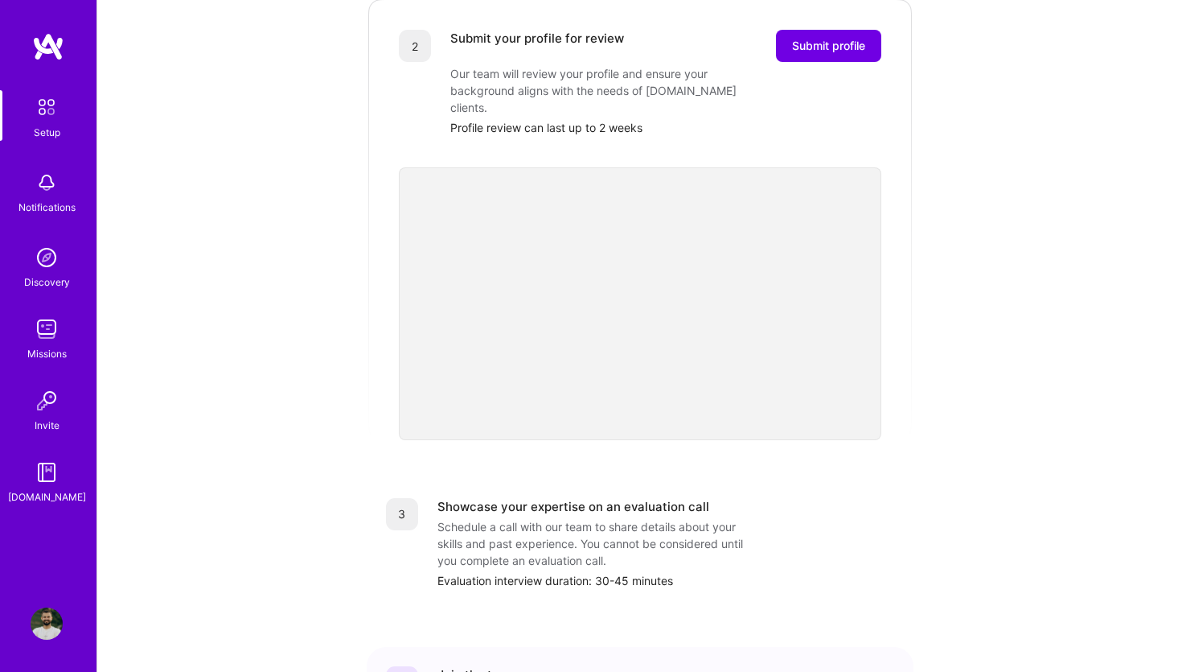
scroll to position [344, 0]
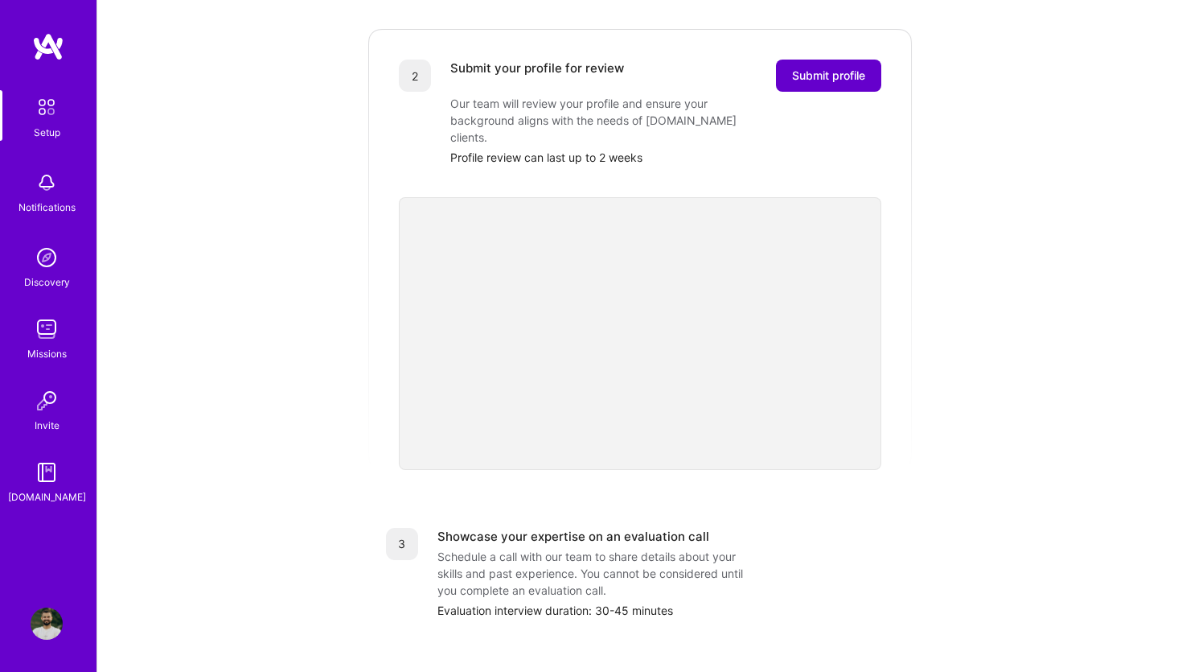
click at [833, 68] on span "Submit profile" at bounding box center [828, 76] width 73 height 16
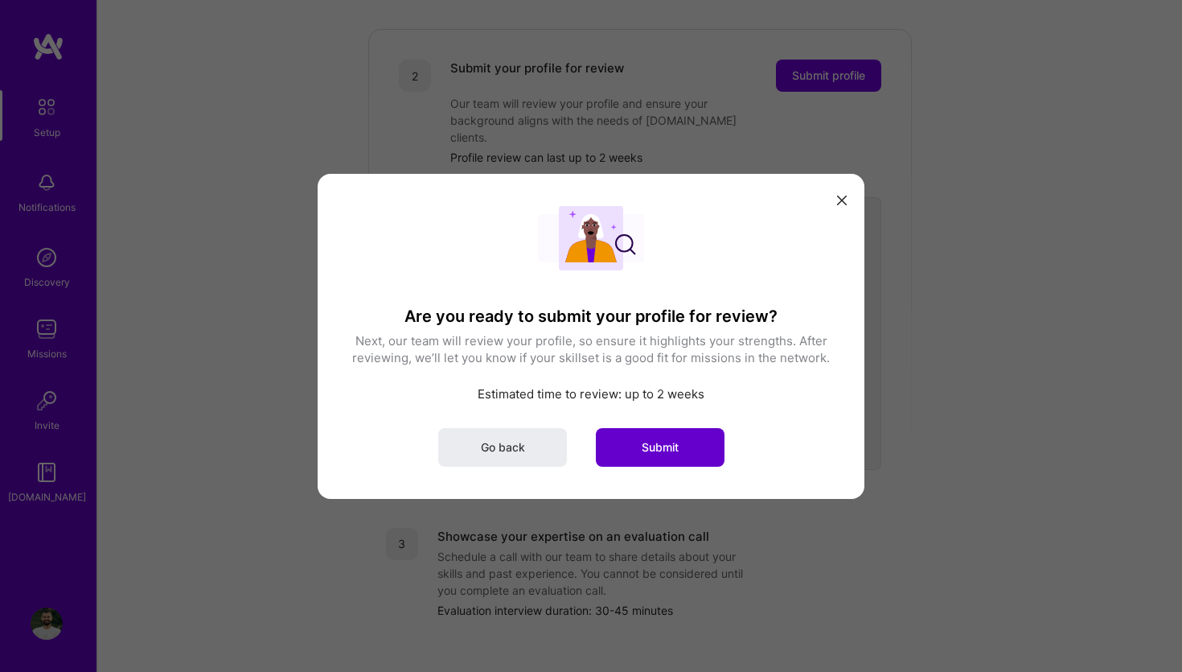
click at [660, 456] on button "Submit" at bounding box center [660, 446] width 129 height 39
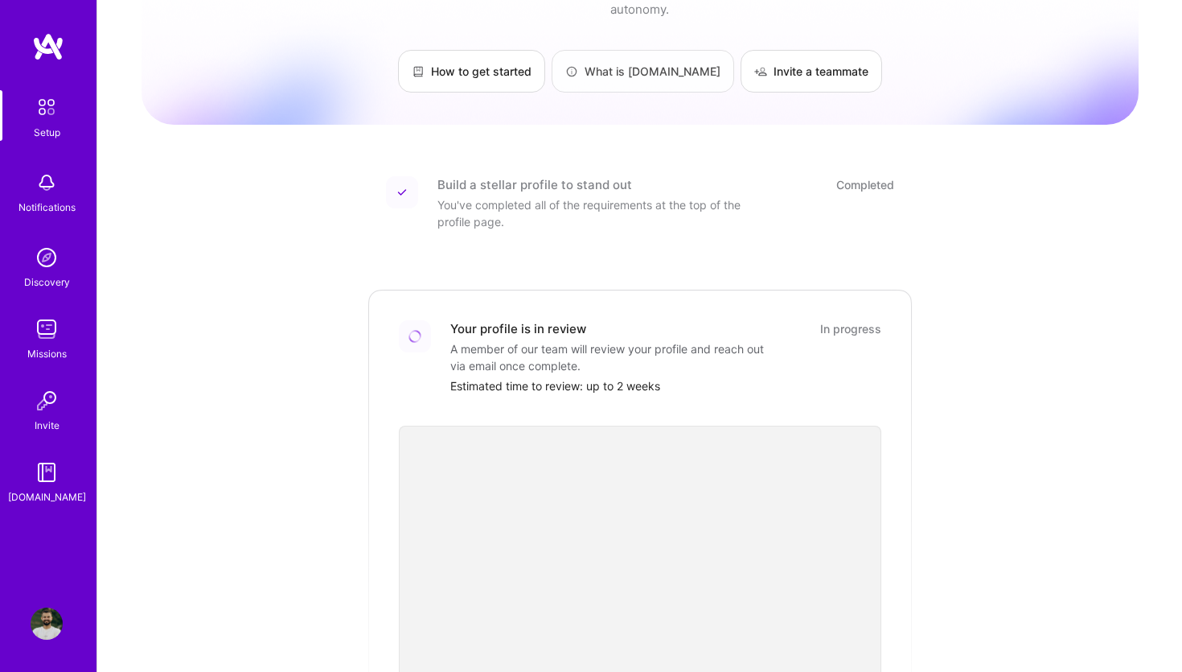
scroll to position [5, 0]
